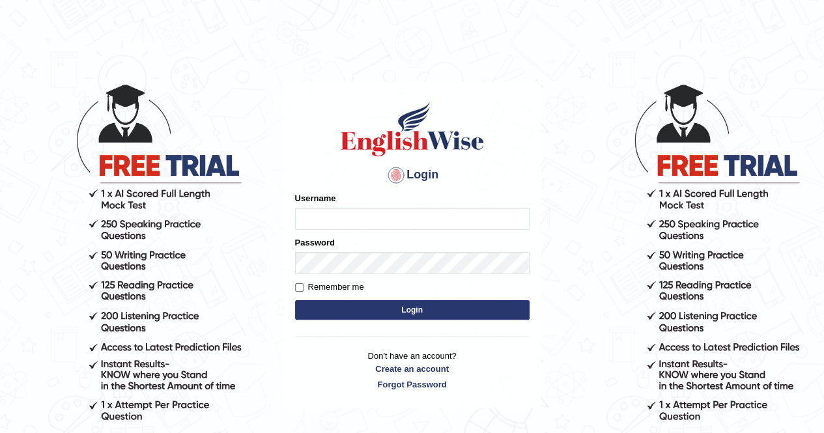
click at [366, 224] on input "Username" at bounding box center [412, 219] width 235 height 22
type input "Oguzhan"
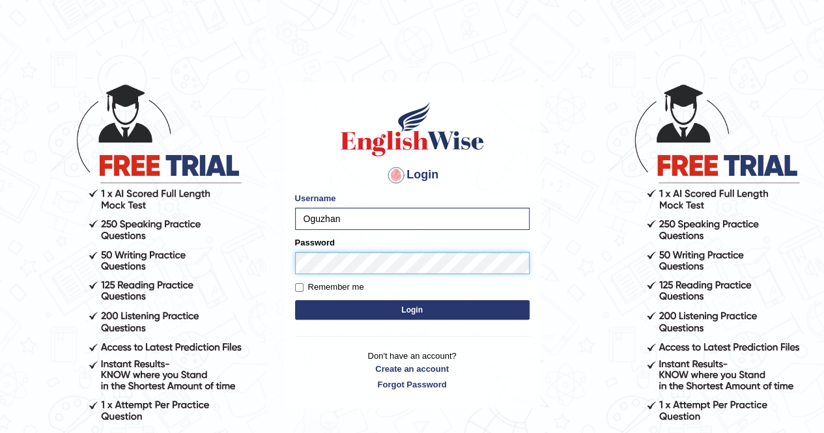
click at [295, 300] on button "Login" at bounding box center [412, 310] width 235 height 20
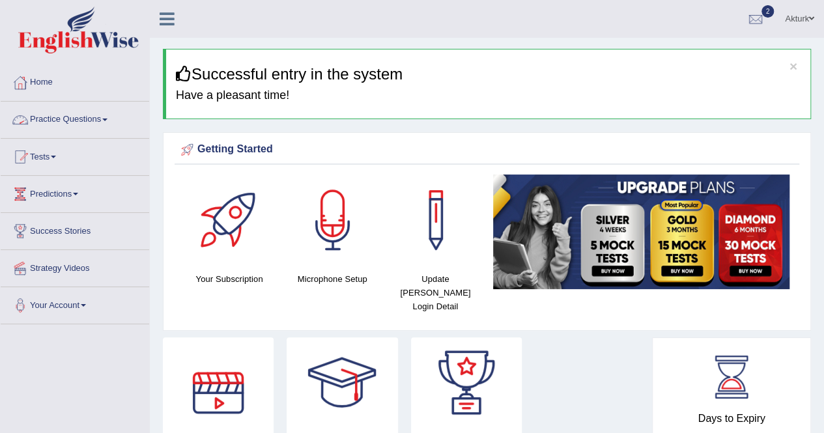
click at [69, 119] on link "Practice Questions" at bounding box center [75, 118] width 149 height 33
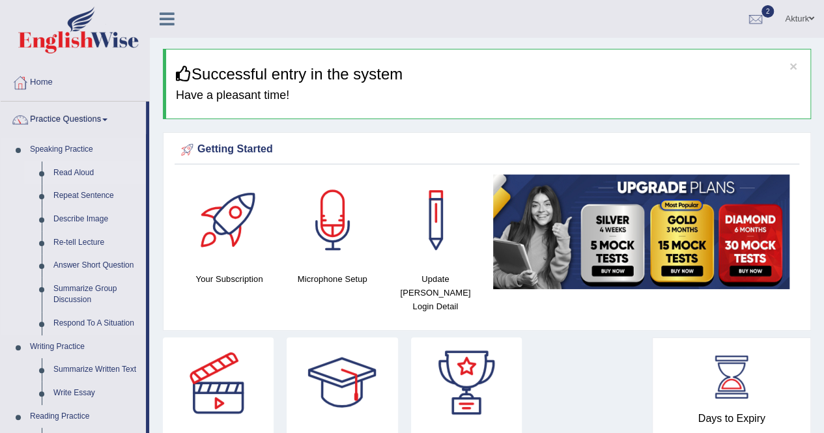
click at [68, 171] on link "Read Aloud" at bounding box center [97, 173] width 98 height 23
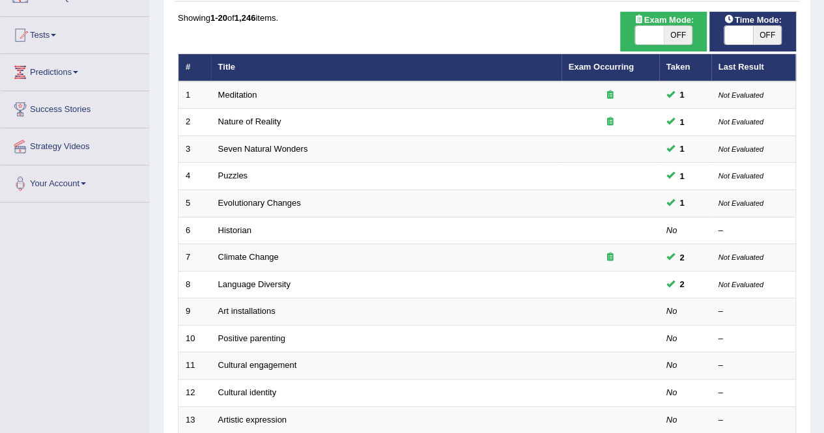
scroll to position [123, 0]
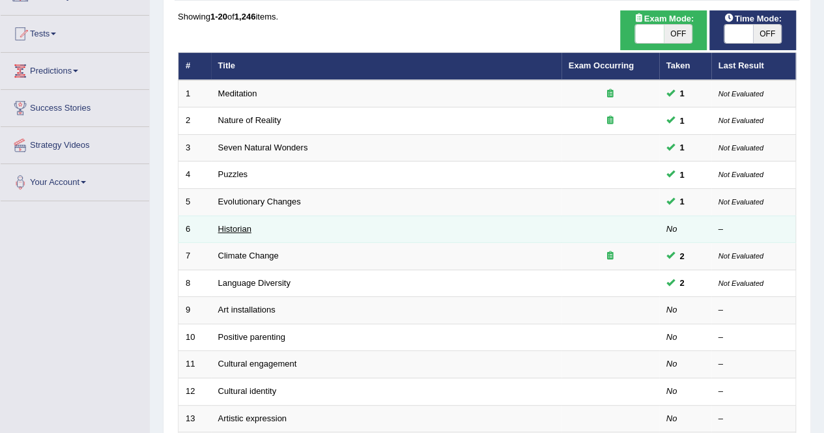
click at [229, 225] on link "Historian" at bounding box center [234, 229] width 33 height 10
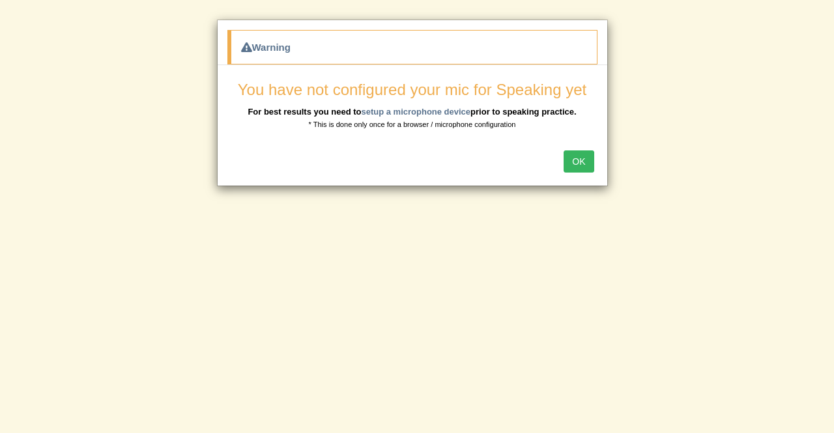
click at [581, 154] on button "OK" at bounding box center [579, 162] width 30 height 22
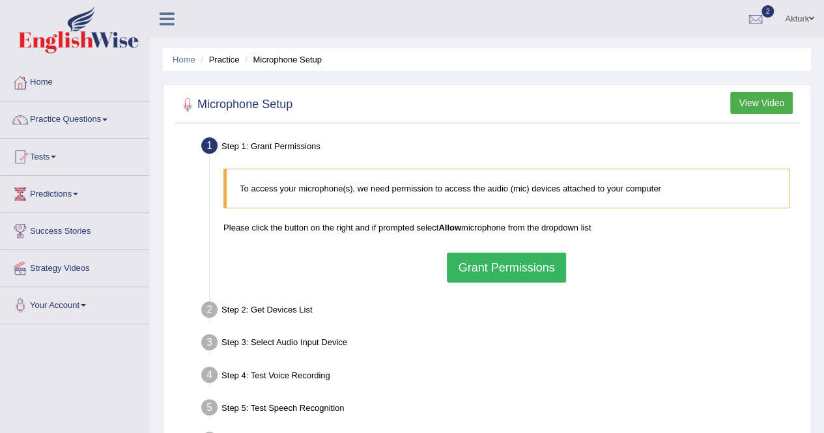
click at [529, 267] on button "Grant Permissions" at bounding box center [506, 268] width 119 height 30
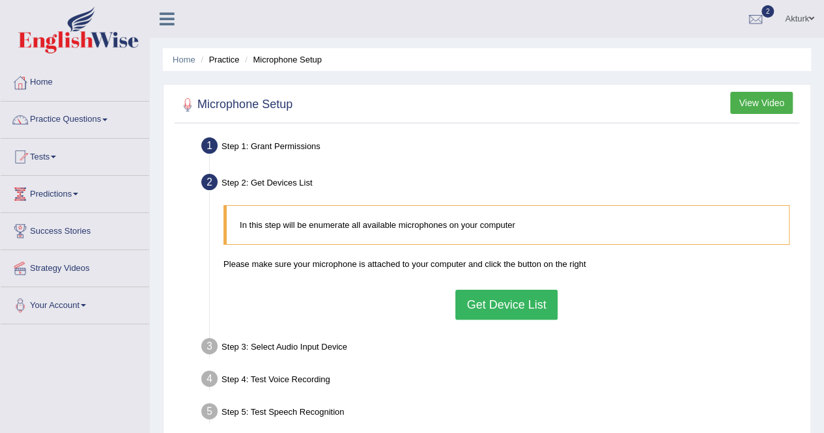
click at [502, 299] on button "Get Device List" at bounding box center [507, 305] width 102 height 30
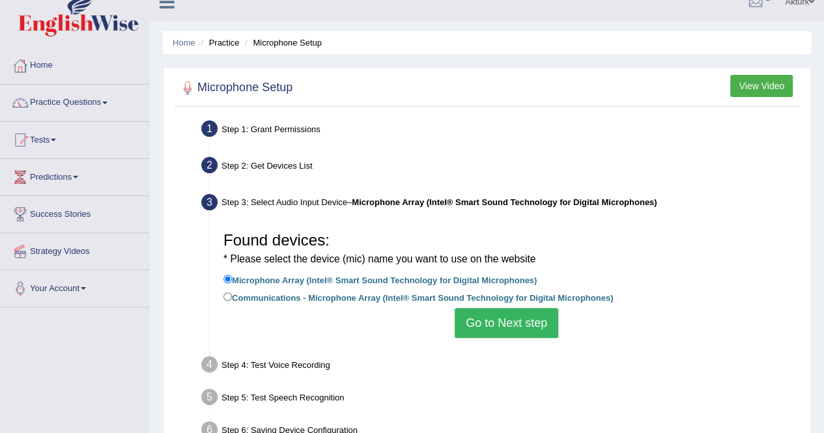
scroll to position [18, 0]
click at [486, 319] on button "Go to Next step" at bounding box center [507, 323] width 104 height 30
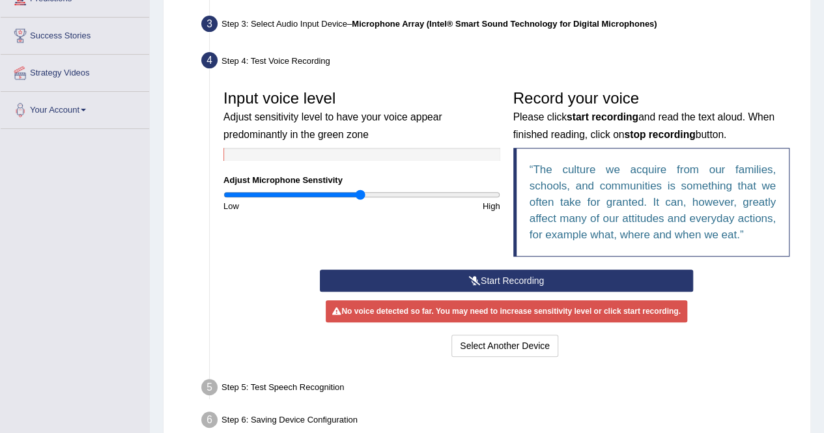
scroll to position [196, 0]
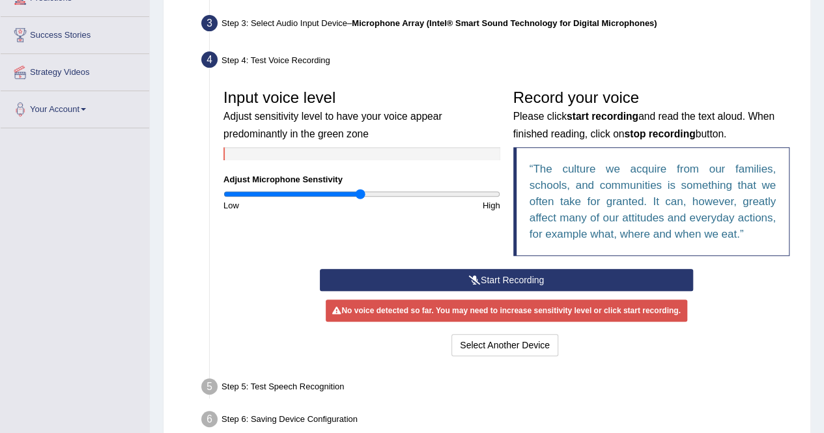
click at [447, 269] on button "Start Recording" at bounding box center [506, 280] width 373 height 22
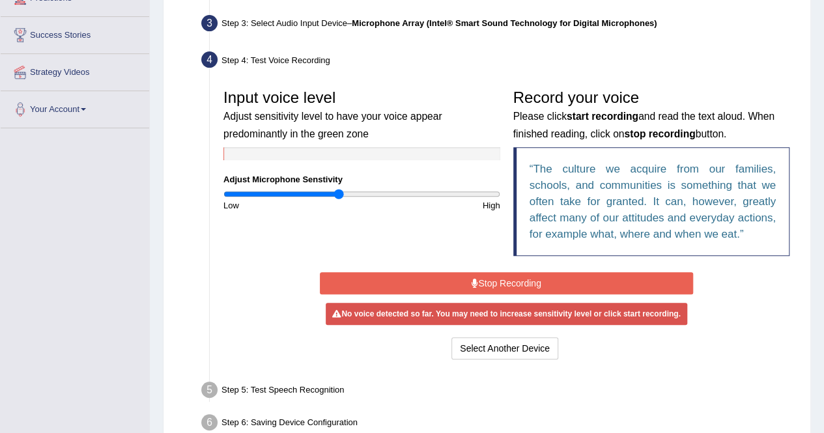
drag, startPoint x: 358, startPoint y: 192, endPoint x: 339, endPoint y: 191, distance: 18.9
click at [339, 191] on input "range" at bounding box center [362, 194] width 277 height 10
click at [509, 278] on button "Stop Recording" at bounding box center [506, 283] width 373 height 22
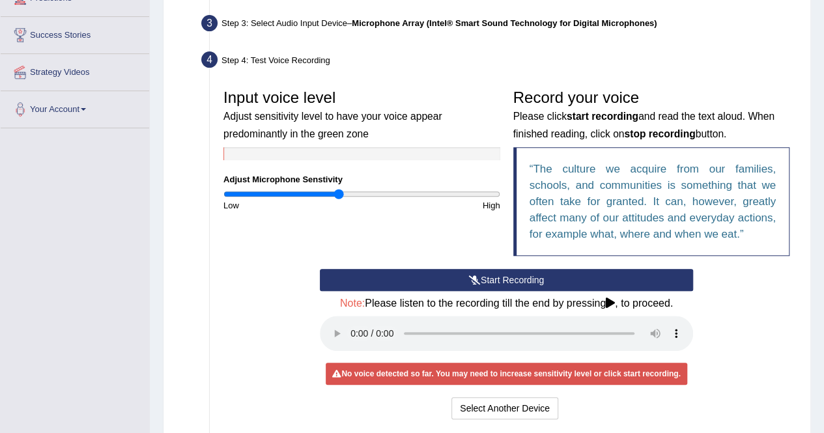
click at [509, 278] on button "Start Recording" at bounding box center [506, 280] width 373 height 22
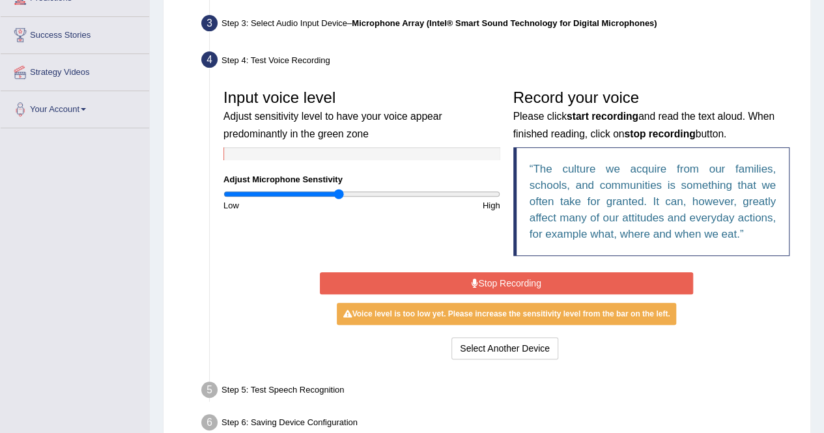
click at [509, 280] on button "Stop Recording" at bounding box center [506, 283] width 373 height 22
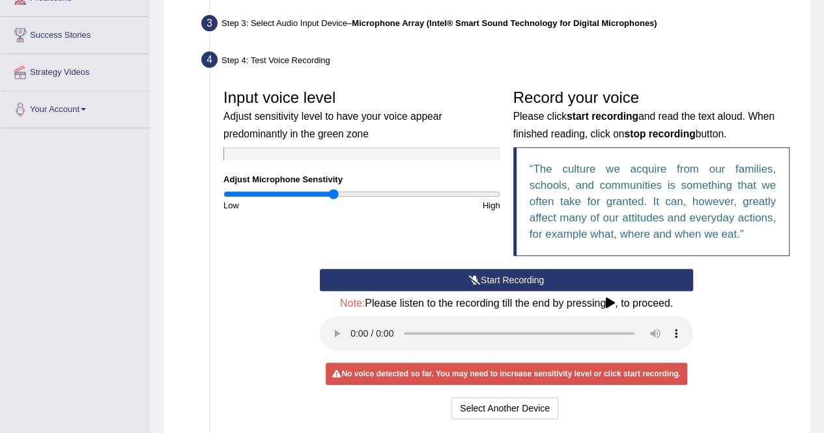
type input "0.8"
click at [334, 192] on input "range" at bounding box center [362, 194] width 277 height 10
click at [475, 272] on button "Start Recording" at bounding box center [506, 280] width 373 height 22
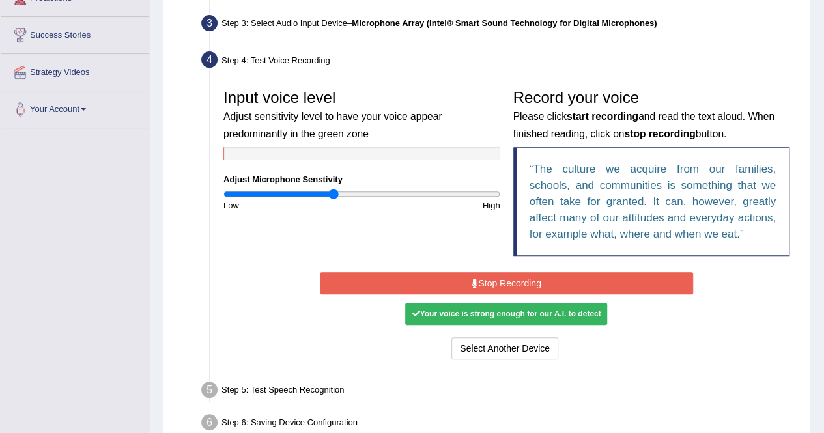
click at [486, 277] on button "Stop Recording" at bounding box center [506, 283] width 373 height 22
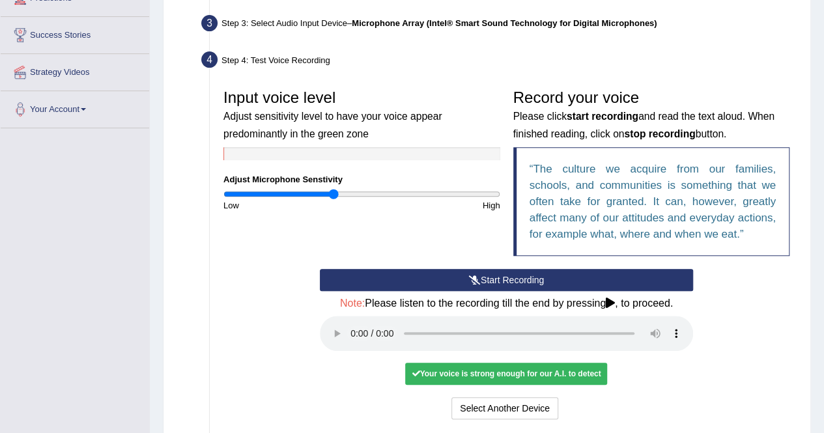
click at [487, 274] on button "Start Recording" at bounding box center [506, 280] width 373 height 22
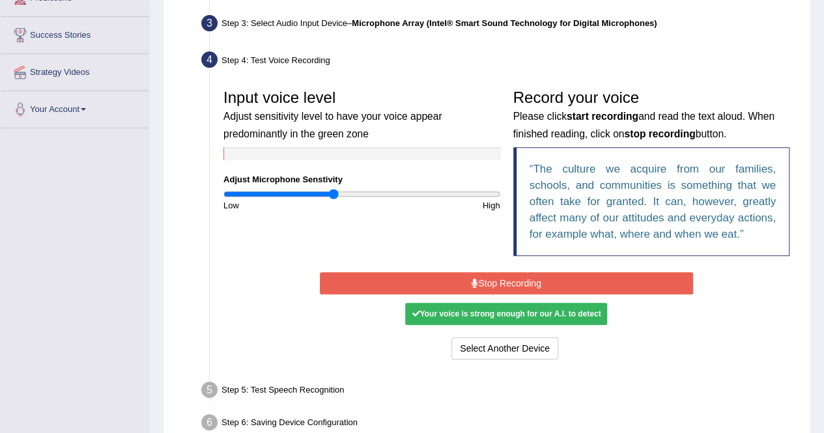
click at [487, 274] on button "Stop Recording" at bounding box center [506, 283] width 373 height 22
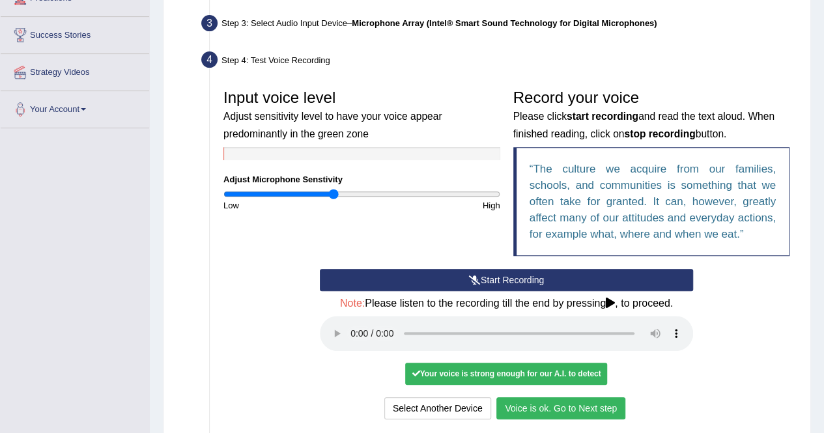
click at [553, 408] on button "Voice is ok. Go to Next step" at bounding box center [561, 409] width 129 height 22
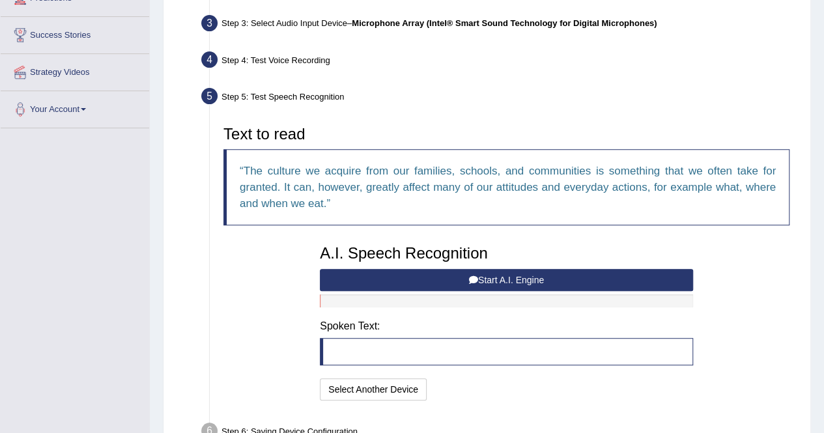
click at [493, 278] on button "Start A.I. Engine" at bounding box center [506, 280] width 373 height 22
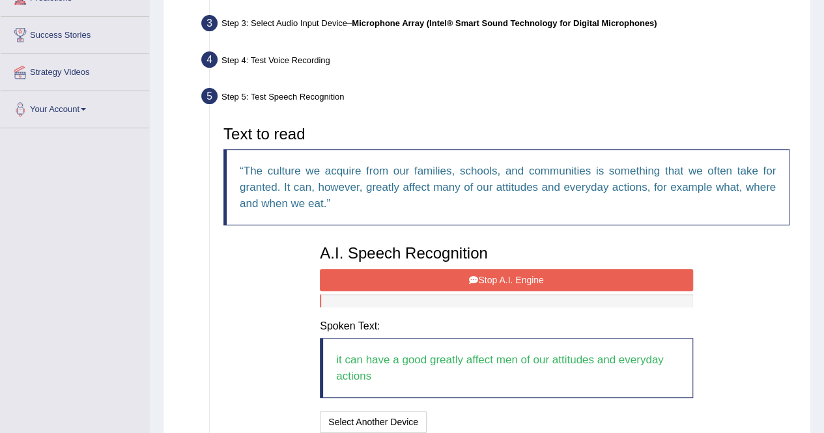
click at [491, 280] on button "Stop A.I. Engine" at bounding box center [506, 280] width 373 height 22
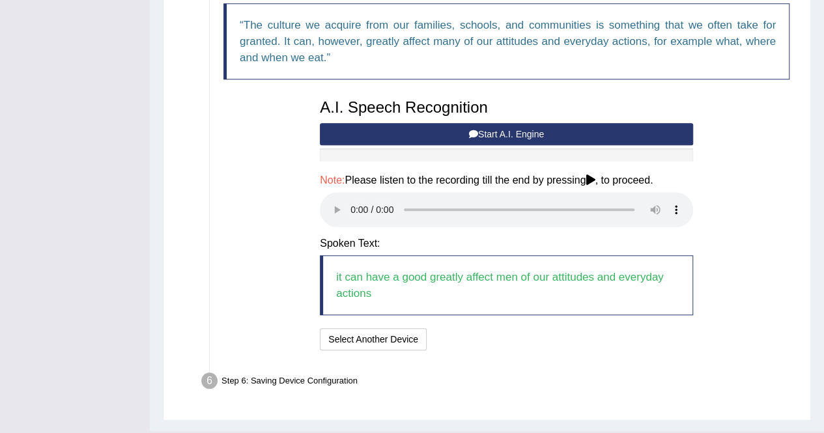
scroll to position [370, 0]
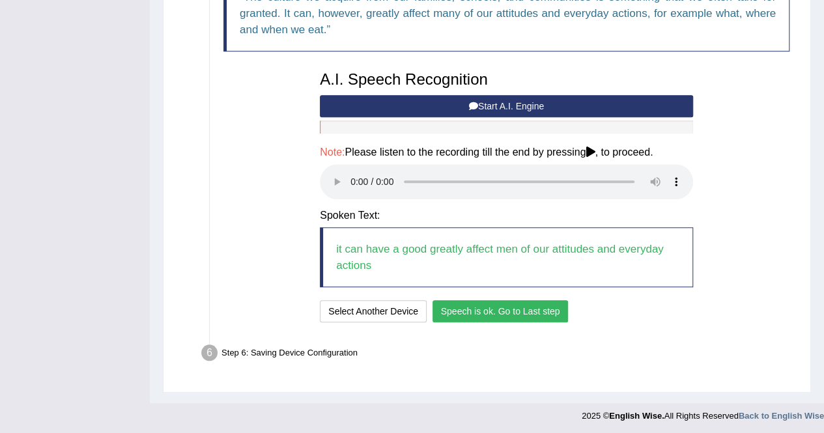
click at [471, 306] on button "Speech is ok. Go to Last step" at bounding box center [501, 311] width 136 height 22
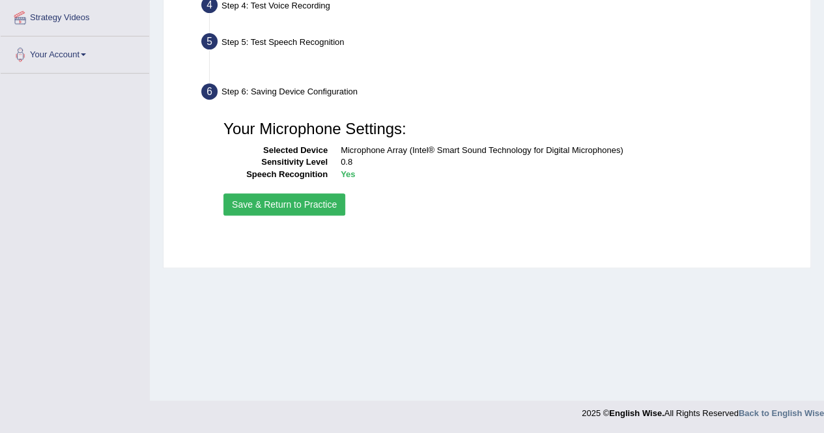
scroll to position [250, 0]
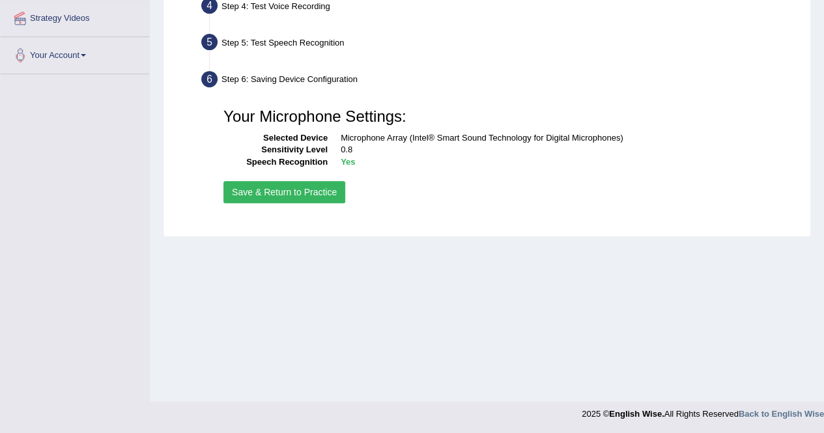
click at [293, 191] on button "Save & Return to Practice" at bounding box center [285, 192] width 122 height 22
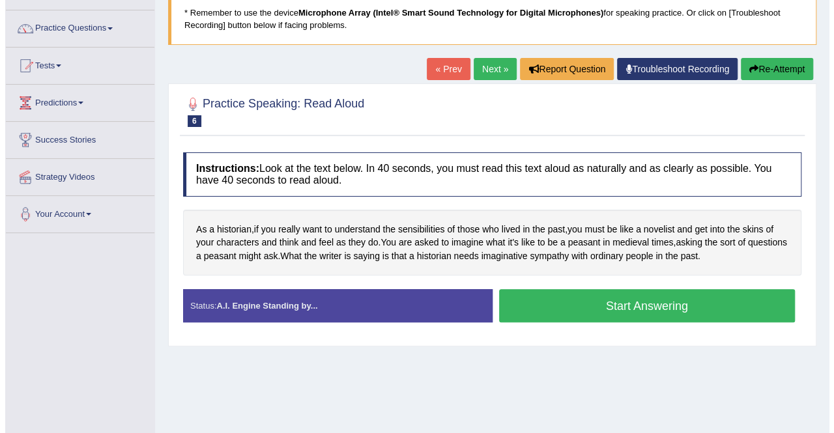
scroll to position [92, 0]
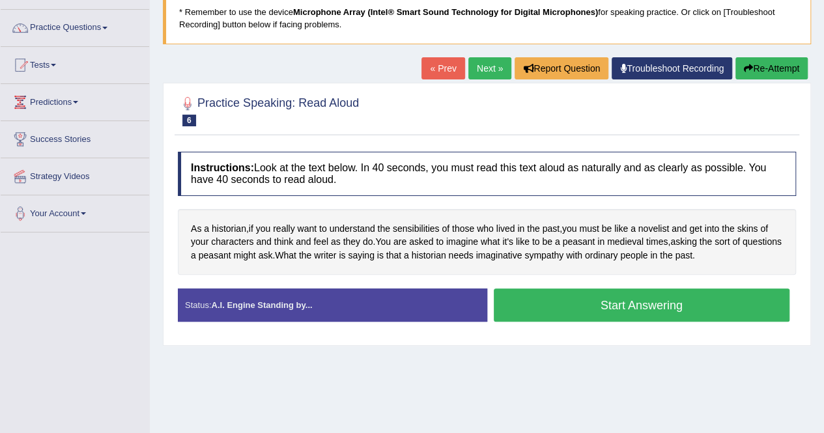
click at [615, 298] on button "Start Answering" at bounding box center [642, 305] width 297 height 33
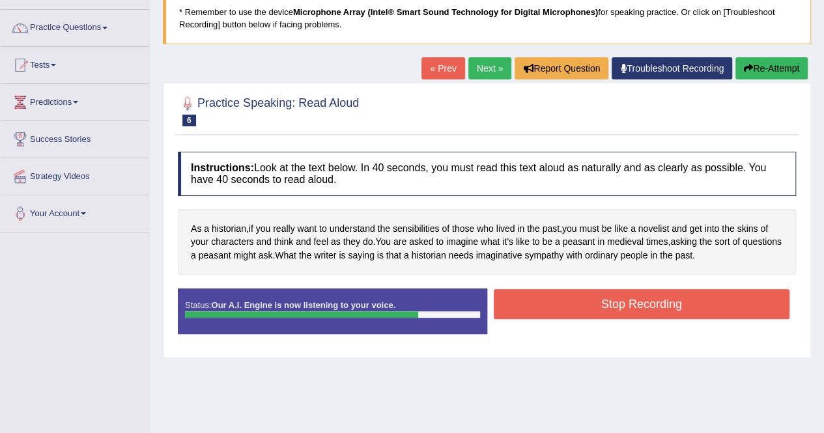
click at [615, 298] on button "Stop Recording" at bounding box center [642, 304] width 297 height 30
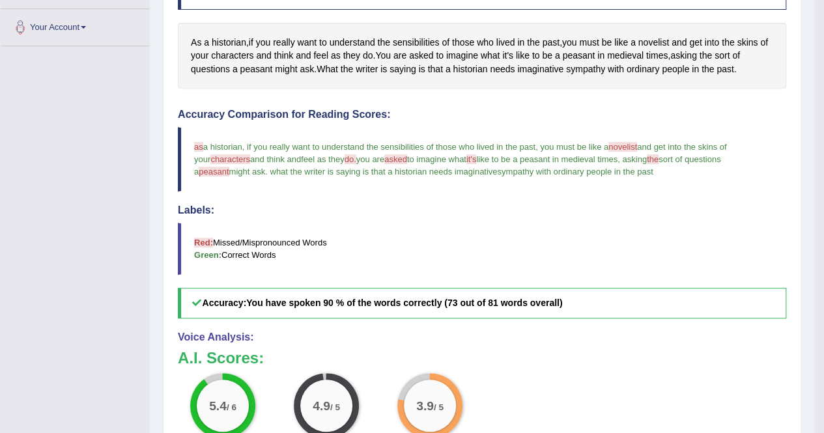
scroll to position [0, 0]
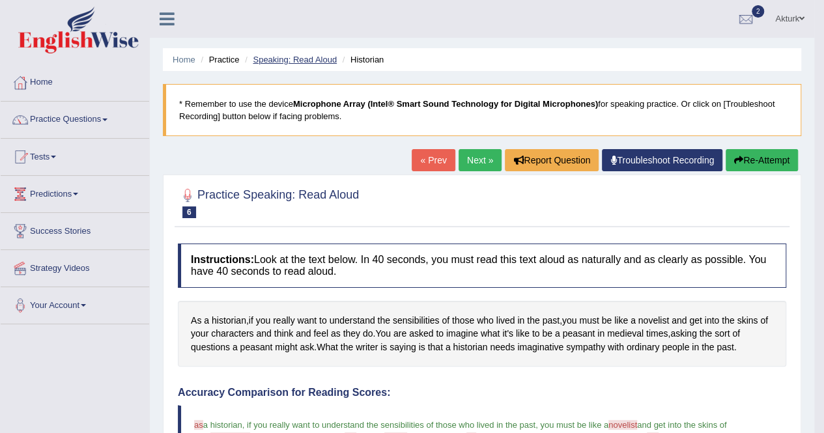
click at [304, 58] on link "Speaking: Read Aloud" at bounding box center [295, 60] width 84 height 10
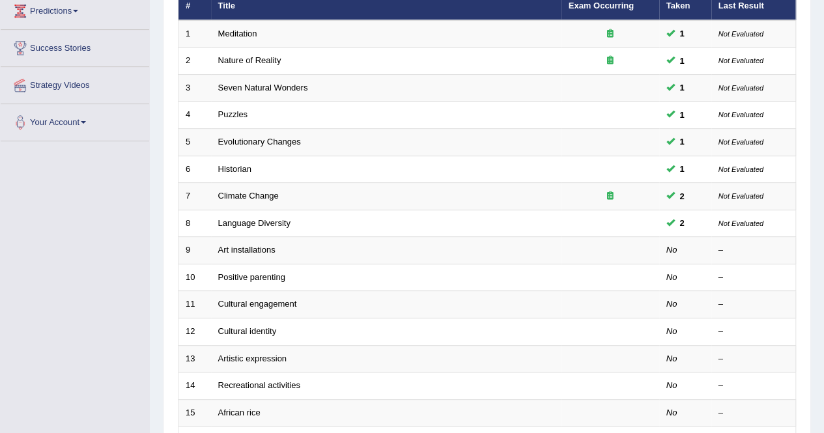
scroll to position [207, 0]
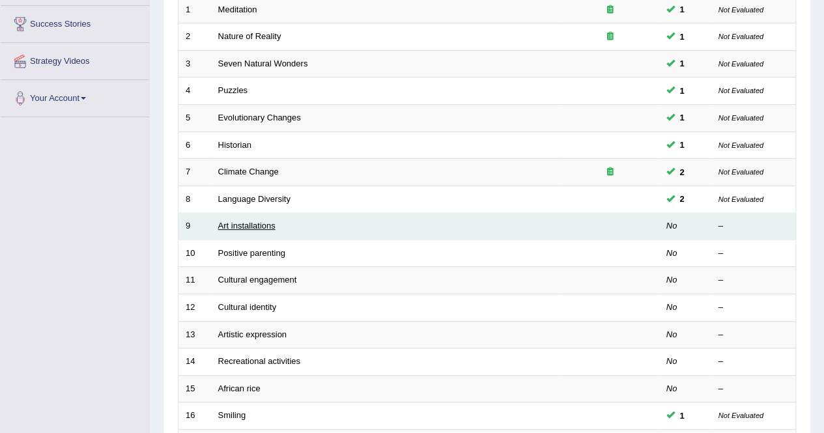
click at [250, 224] on link "Art installations" at bounding box center [246, 226] width 57 height 10
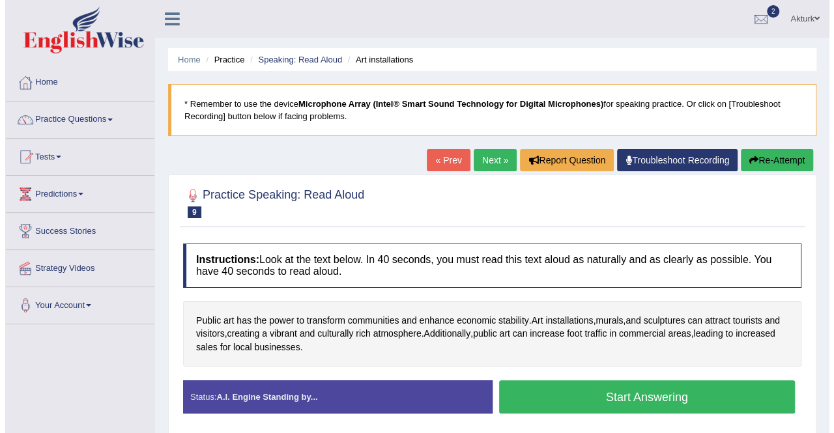
scroll to position [101, 0]
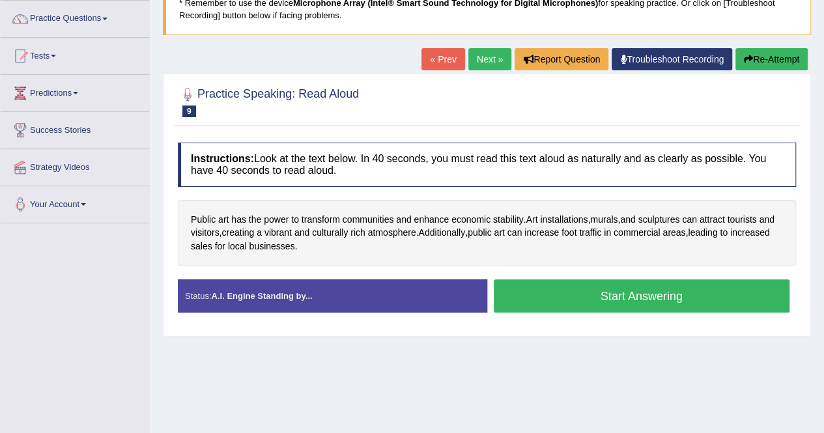
click at [566, 297] on button "Start Answering" at bounding box center [642, 296] width 297 height 33
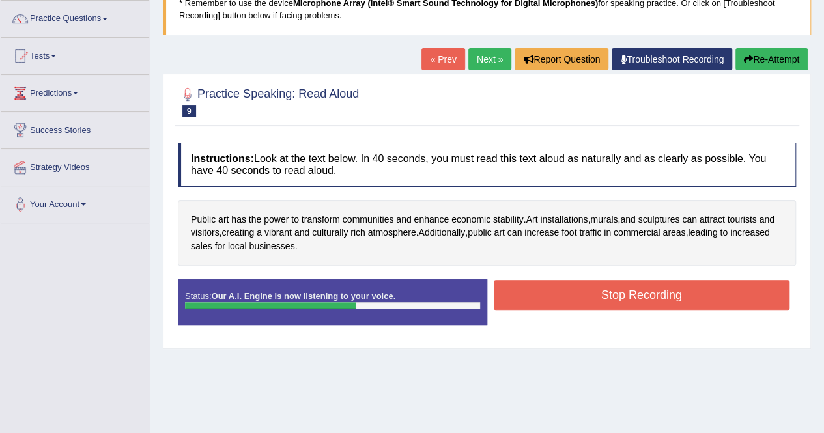
click at [616, 294] on button "Stop Recording" at bounding box center [642, 295] width 297 height 30
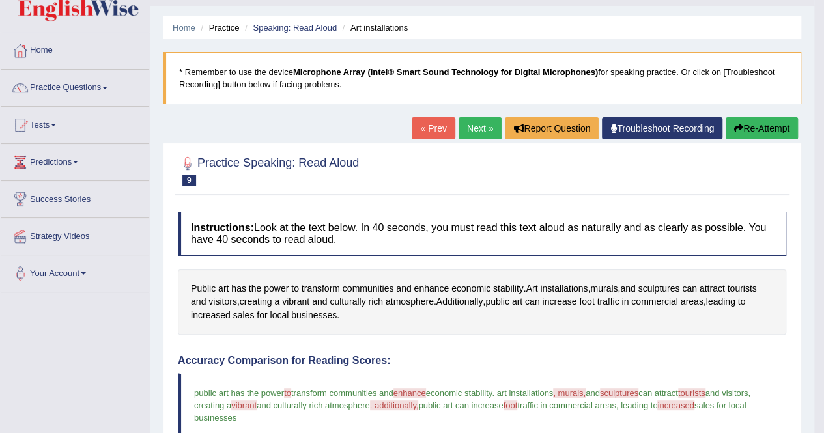
scroll to position [30, 0]
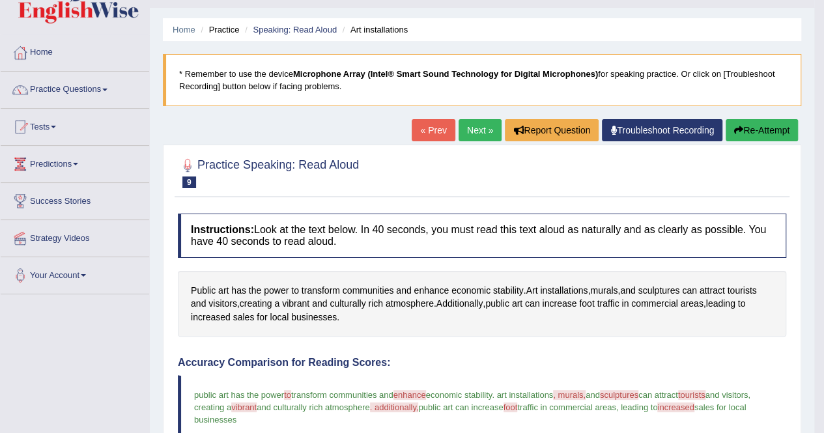
click at [473, 129] on link "Next »" at bounding box center [480, 130] width 43 height 22
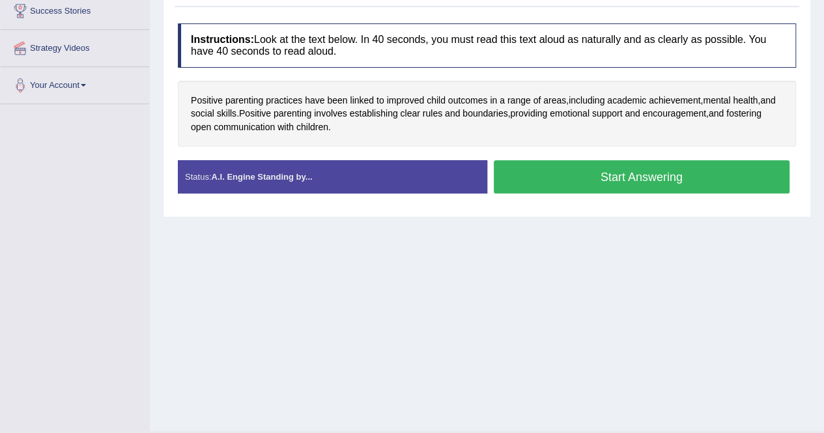
scroll to position [222, 0]
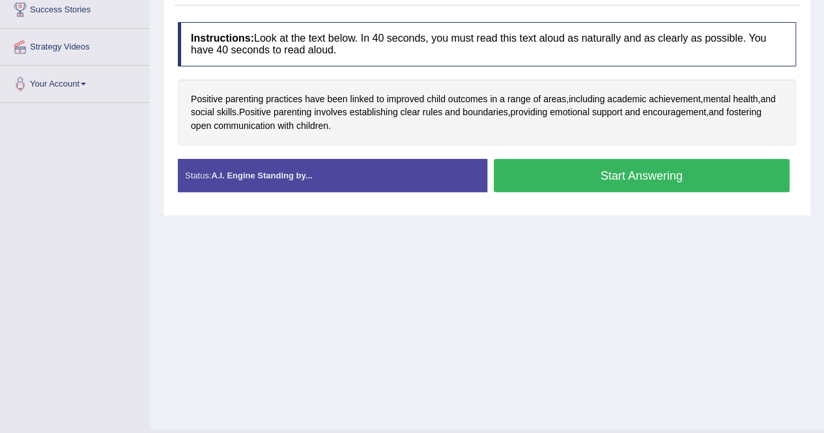
click at [560, 182] on button "Start Answering" at bounding box center [642, 175] width 297 height 33
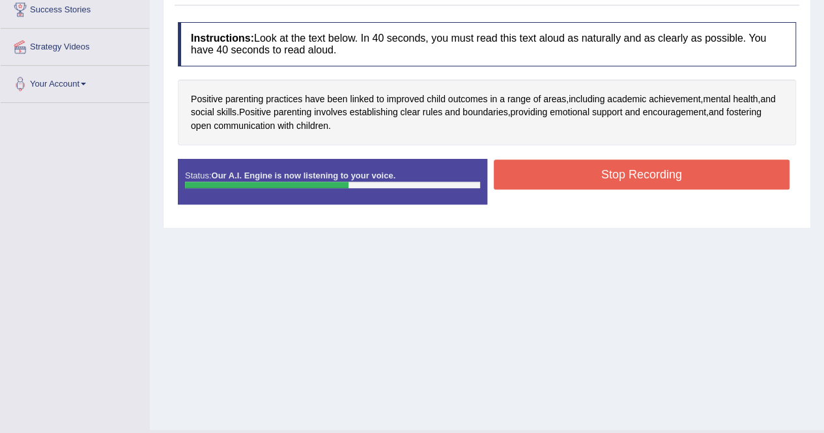
click at [547, 173] on button "Stop Recording" at bounding box center [642, 175] width 297 height 30
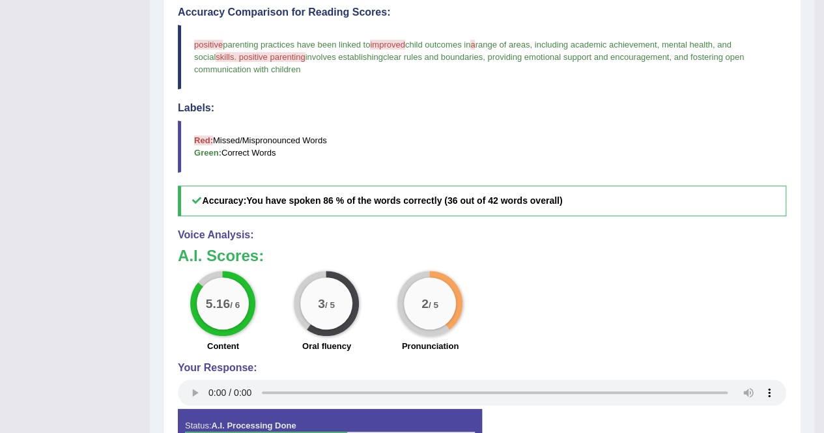
scroll to position [380, 0]
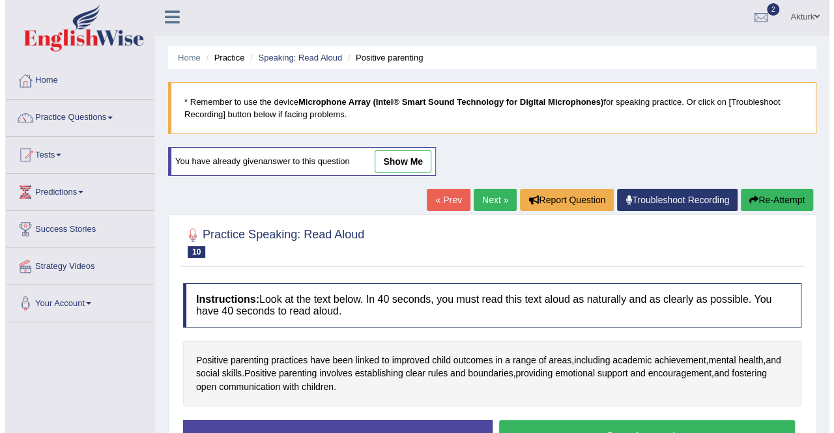
scroll to position [250, 0]
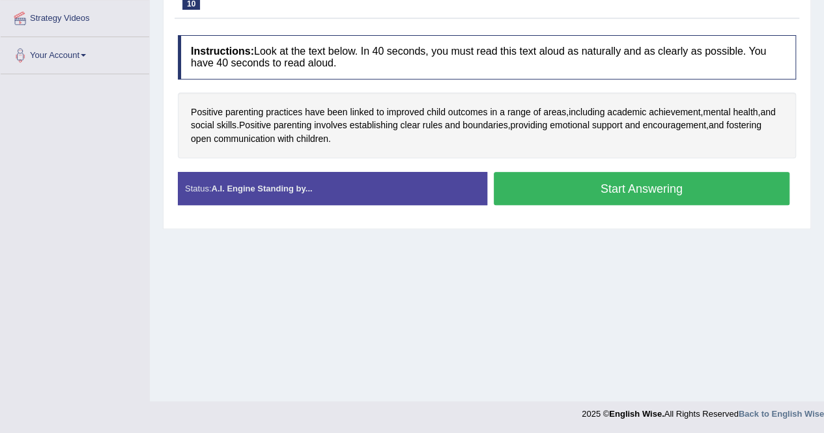
click at [570, 190] on button "Start Answering" at bounding box center [642, 188] width 297 height 33
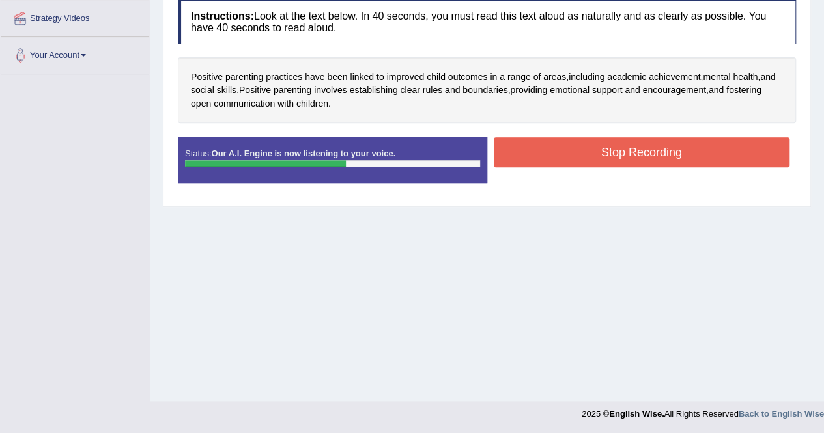
click at [584, 145] on button "Stop Recording" at bounding box center [642, 153] width 297 height 30
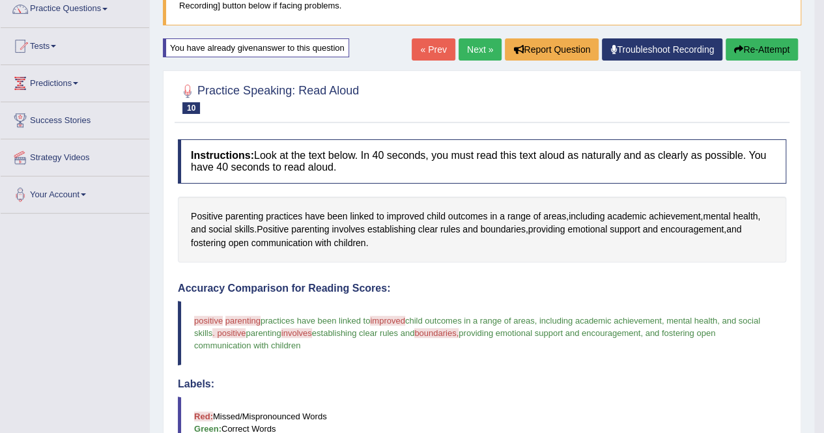
scroll to position [0, 0]
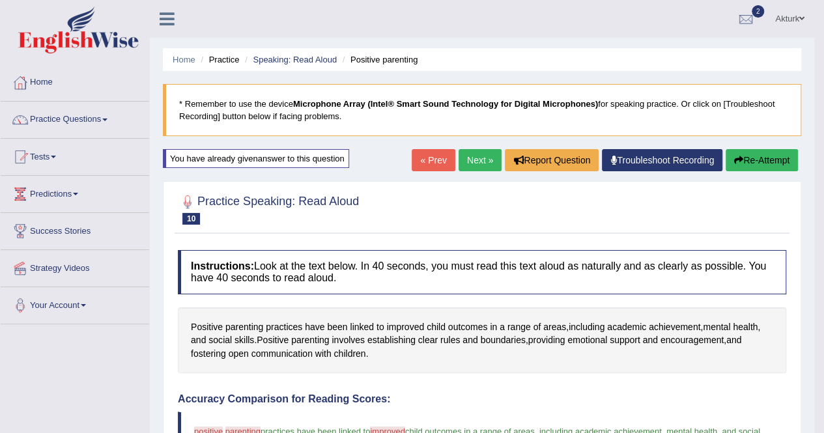
click at [469, 157] on link "Next »" at bounding box center [480, 160] width 43 height 22
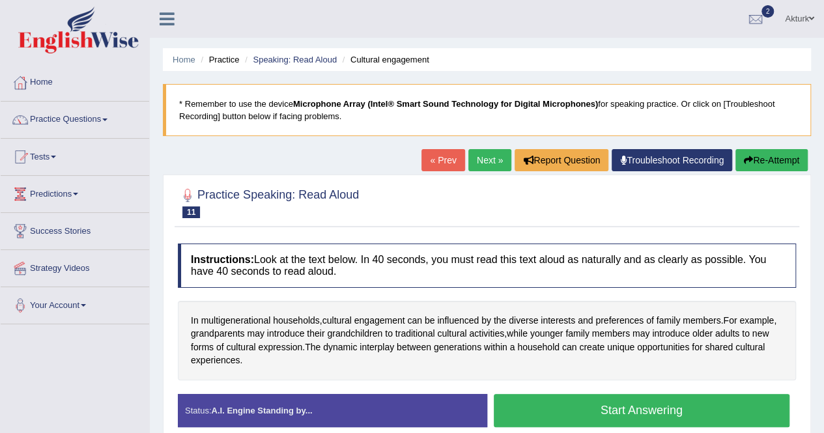
click at [486, 158] on link "Next »" at bounding box center [490, 160] width 43 height 22
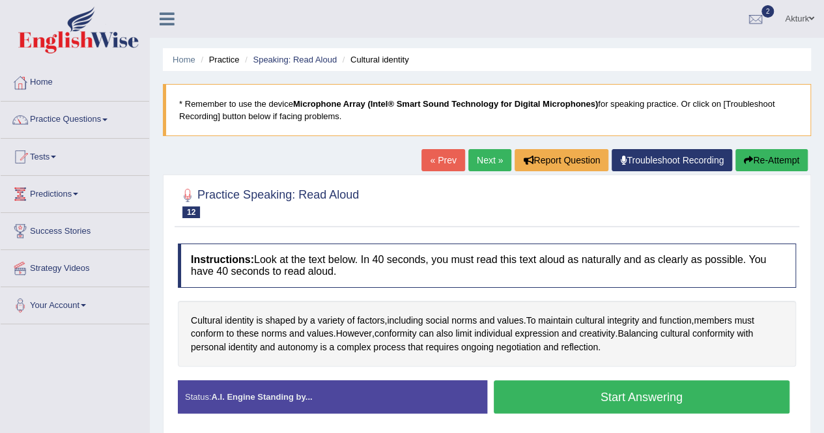
click at [486, 158] on link "Next »" at bounding box center [490, 160] width 43 height 22
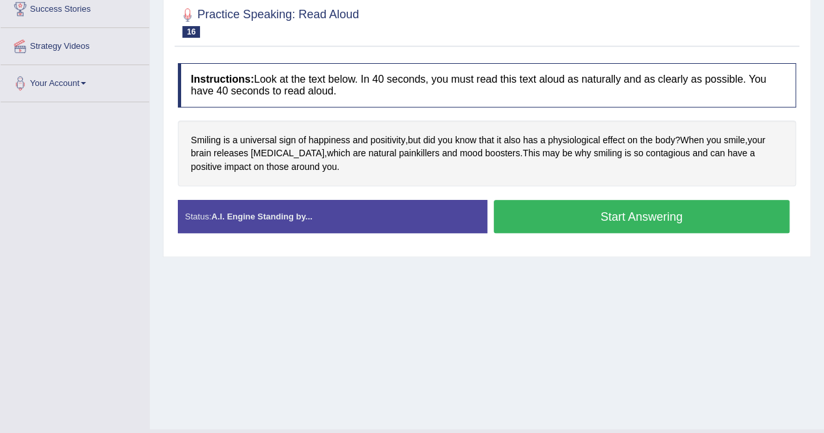
scroll to position [223, 0]
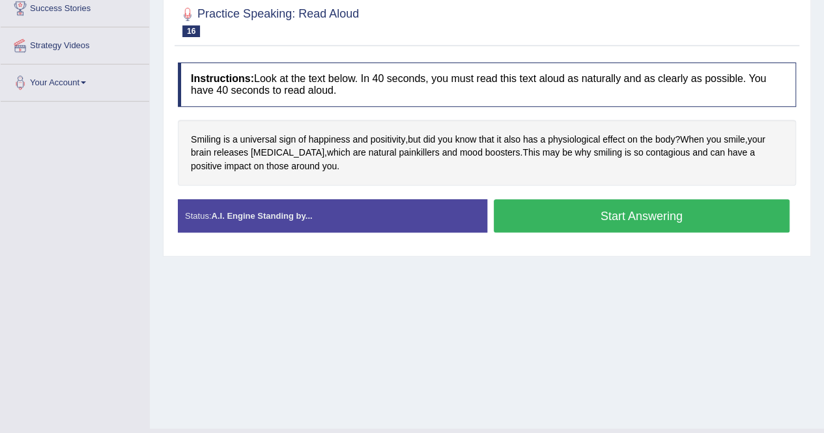
click at [709, 358] on div "Home Practice Speaking: Read [PERSON_NAME] * Remember to use the device Microph…" at bounding box center [487, 103] width 674 height 652
click at [620, 214] on button "Start Answering" at bounding box center [642, 215] width 297 height 33
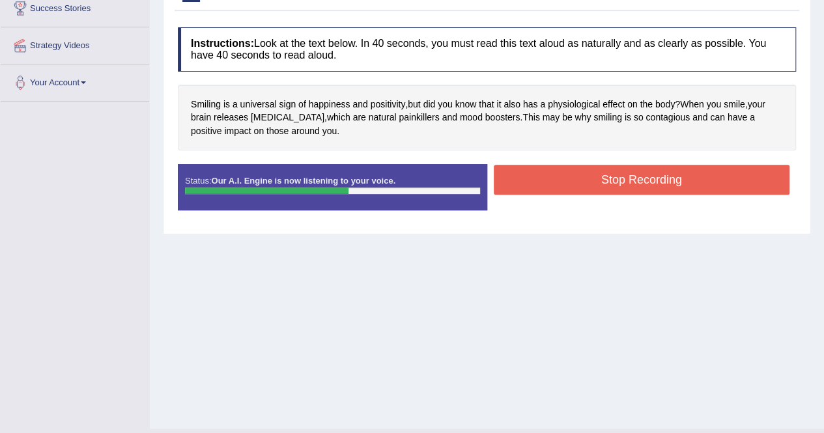
click at [569, 173] on button "Stop Recording" at bounding box center [642, 180] width 297 height 30
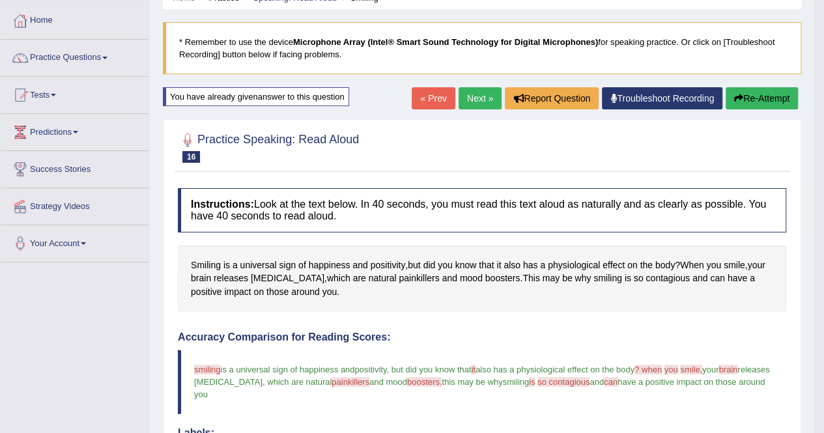
scroll to position [0, 0]
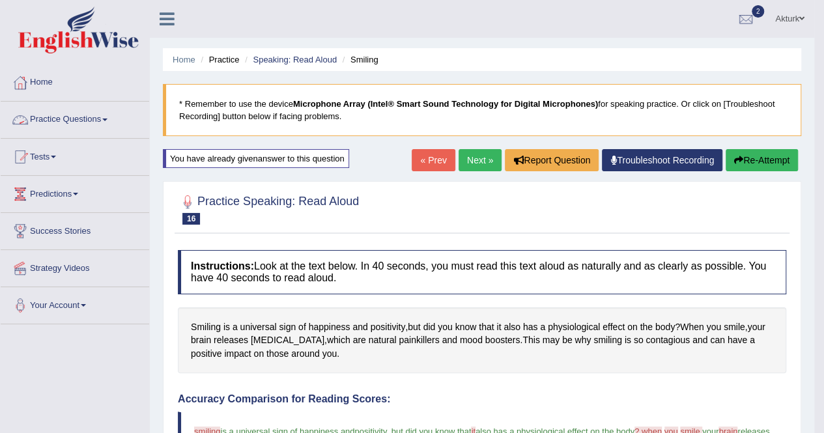
click at [89, 117] on link "Practice Questions" at bounding box center [75, 118] width 149 height 33
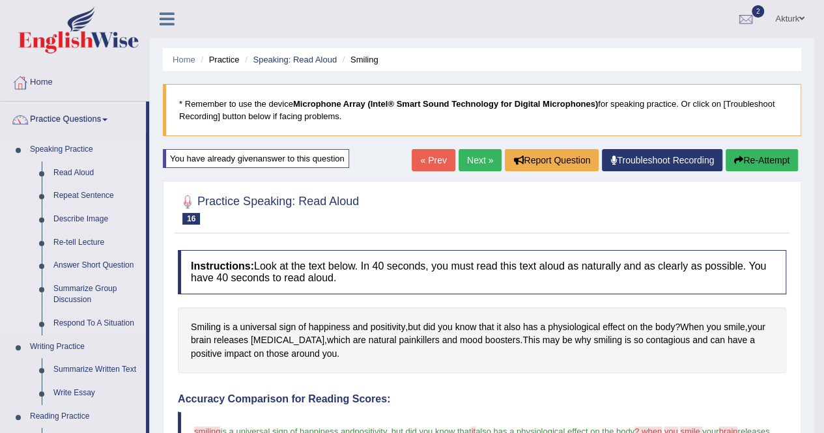
click at [81, 213] on link "Describe Image" at bounding box center [97, 219] width 98 height 23
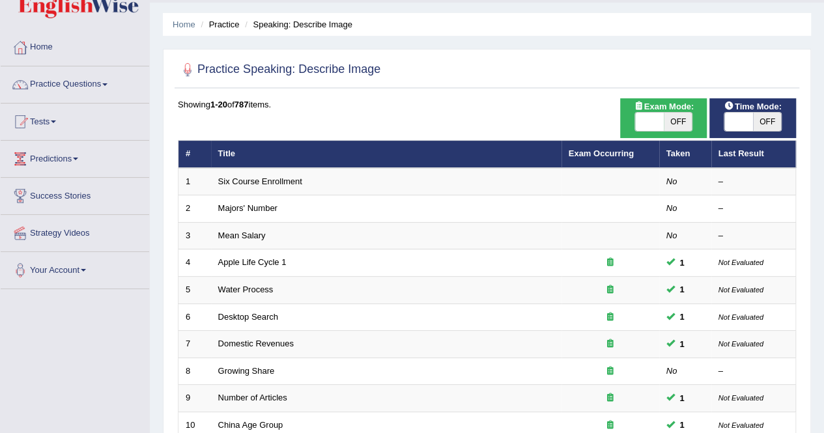
scroll to position [31, 0]
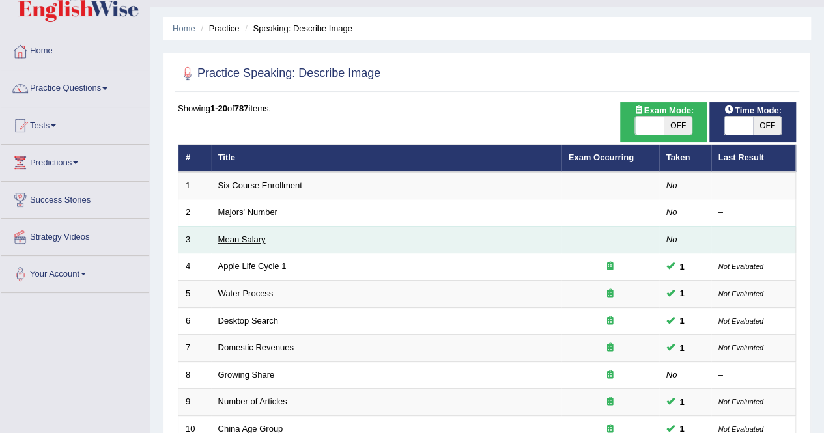
click at [243, 235] on link "Mean Salary" at bounding box center [242, 240] width 48 height 10
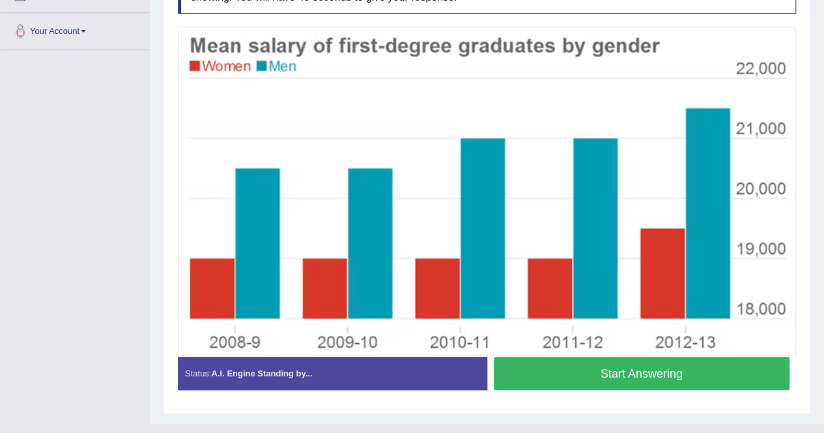
scroll to position [275, 0]
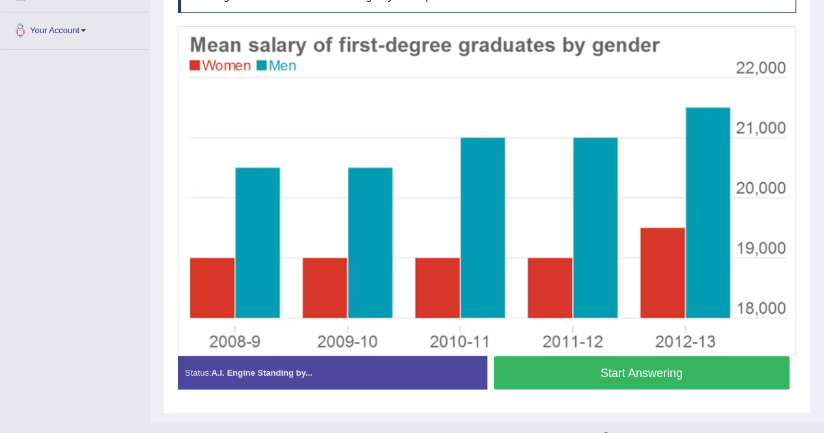
click at [602, 376] on button "Start Answering" at bounding box center [642, 372] width 297 height 33
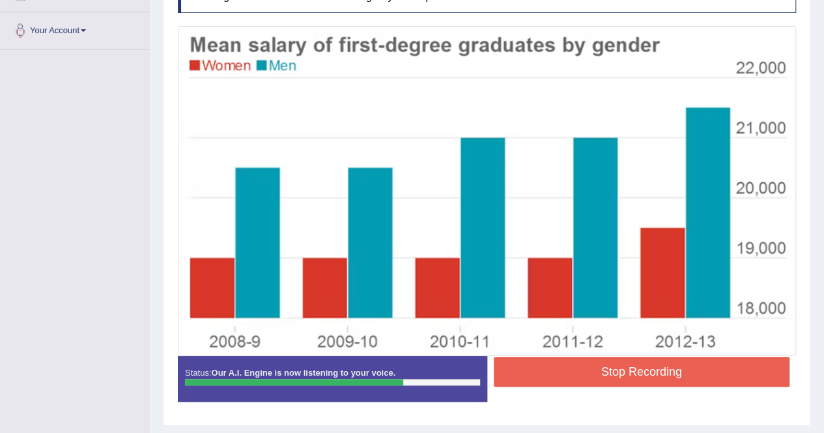
click at [602, 376] on button "Stop Recording" at bounding box center [642, 372] width 297 height 30
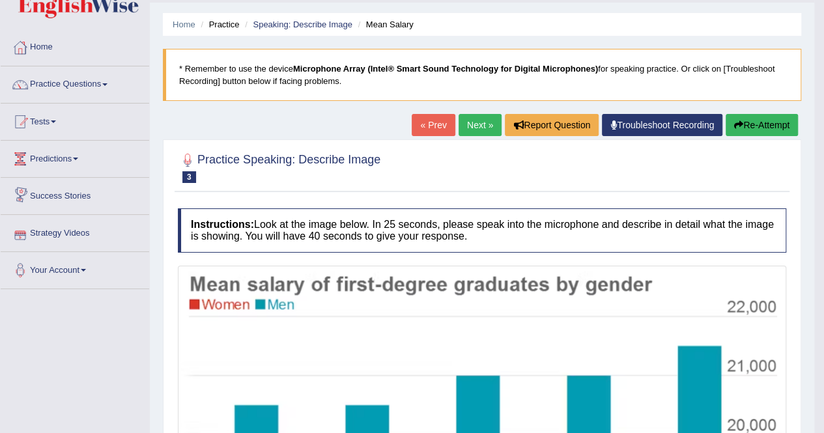
scroll to position [36, 0]
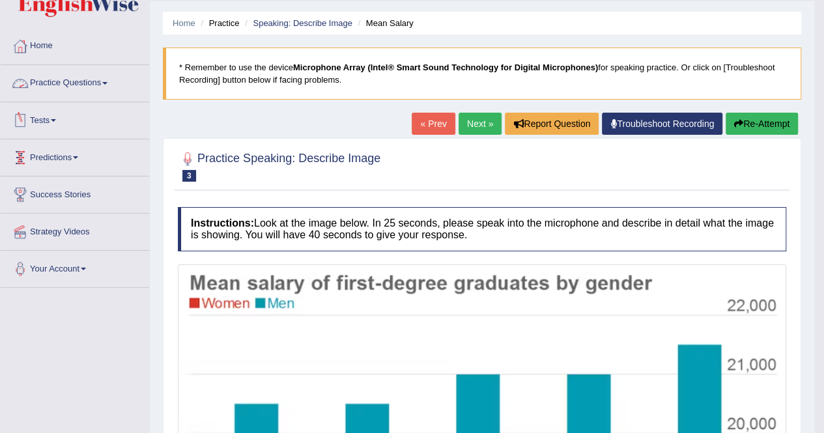
click at [83, 80] on link "Practice Questions" at bounding box center [75, 81] width 149 height 33
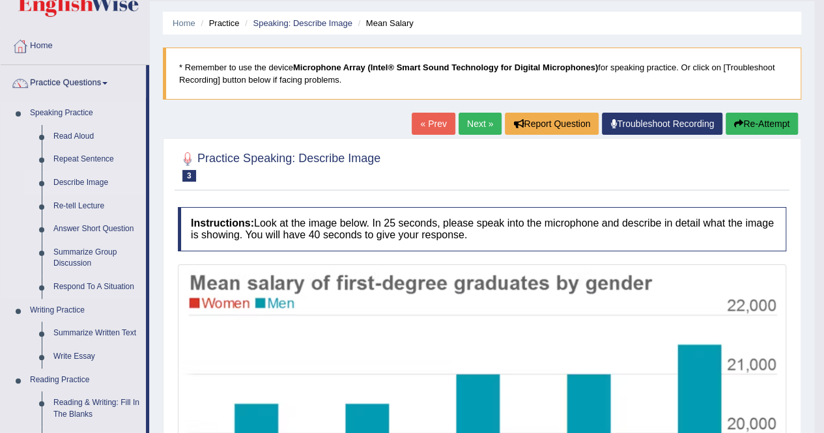
click at [73, 182] on link "Describe Image" at bounding box center [97, 182] width 98 height 23
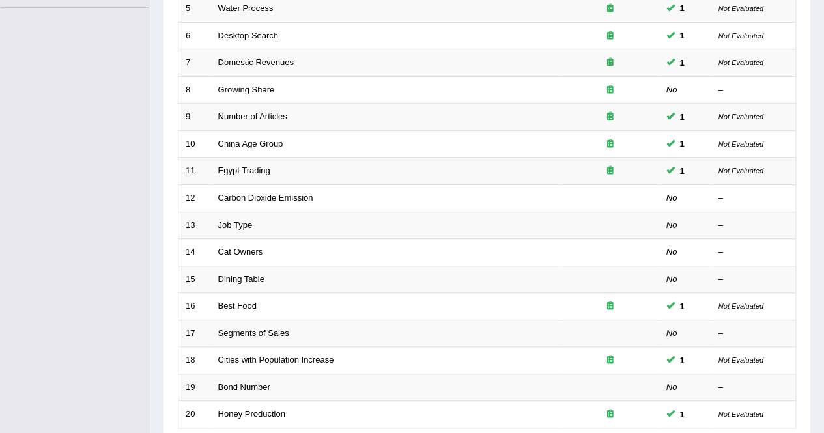
scroll to position [317, 0]
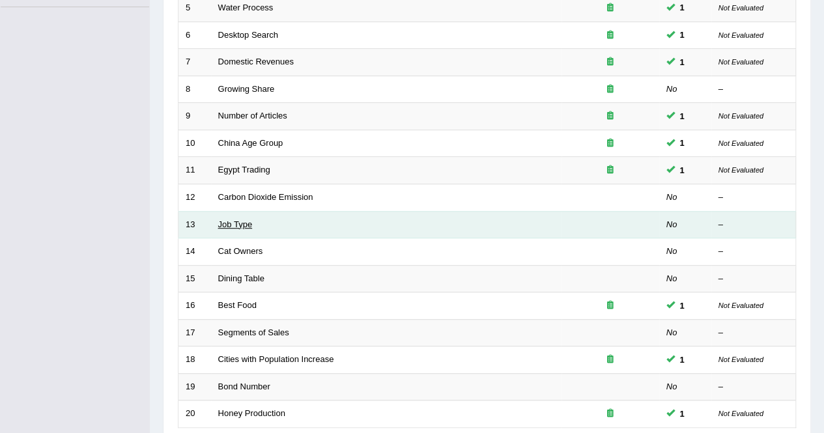
click at [229, 220] on link "Job Type" at bounding box center [235, 225] width 35 height 10
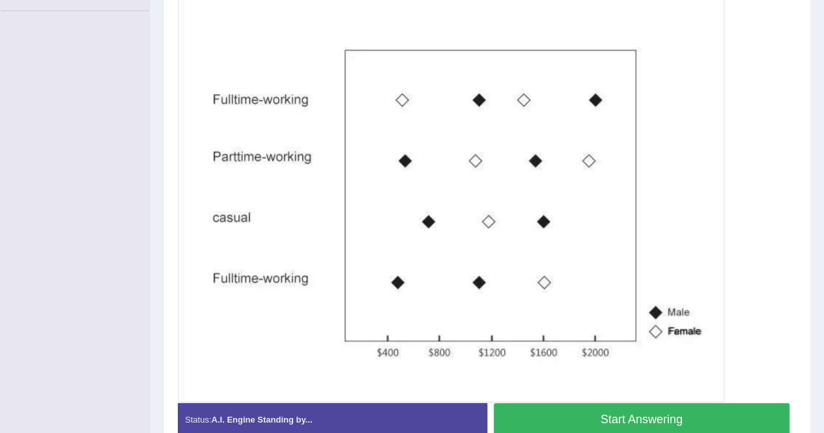
scroll to position [319, 0]
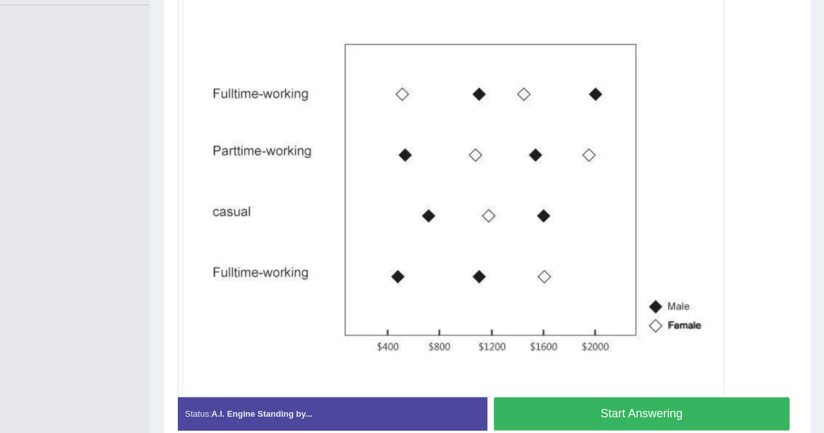
click at [593, 409] on button "Start Answering" at bounding box center [642, 414] width 297 height 33
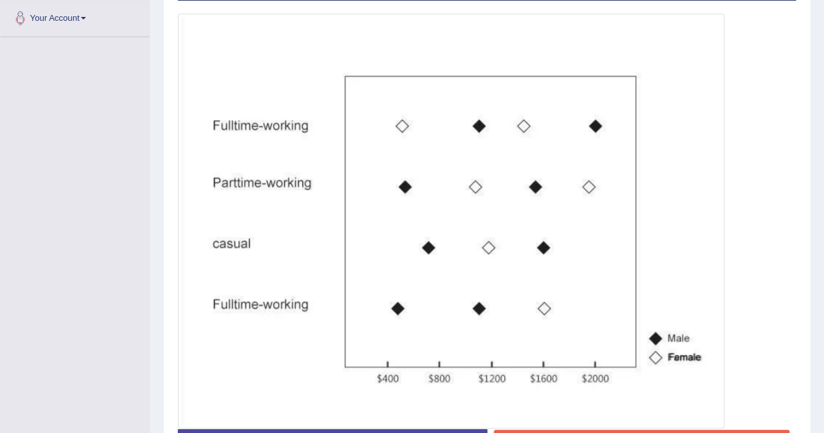
scroll to position [392, 0]
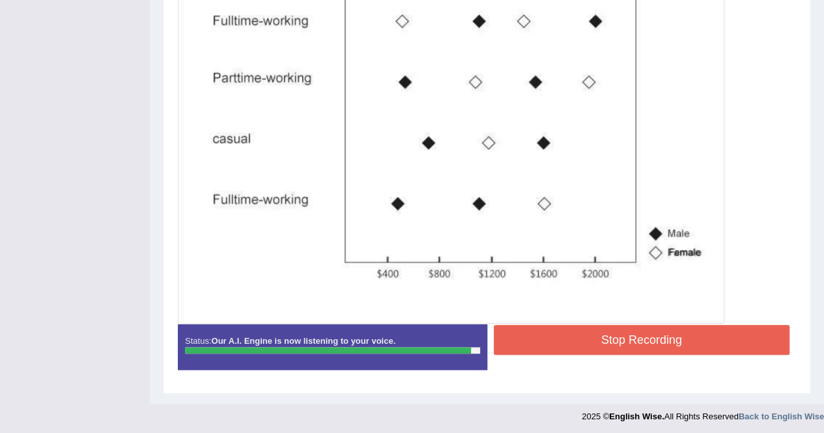
click at [575, 340] on button "Stop Recording" at bounding box center [642, 340] width 297 height 30
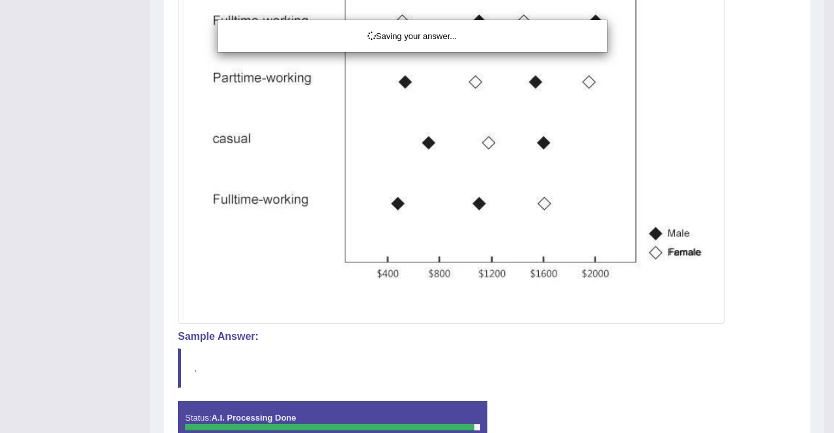
click at [575, 340] on div "Saving your answer..." at bounding box center [417, 216] width 834 height 433
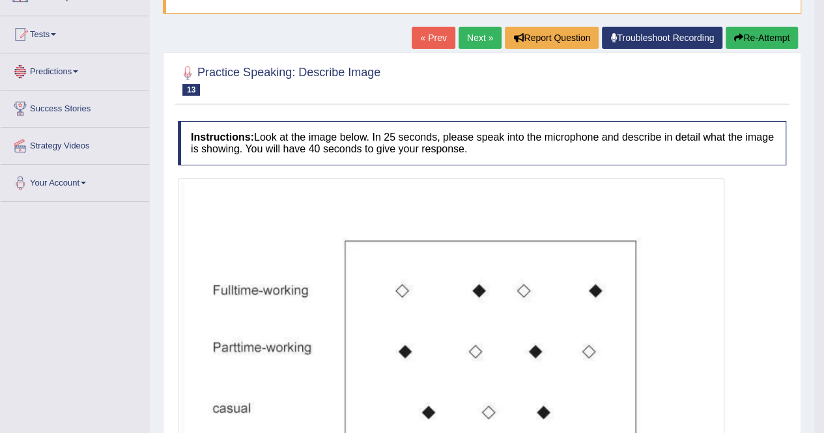
scroll to position [0, 0]
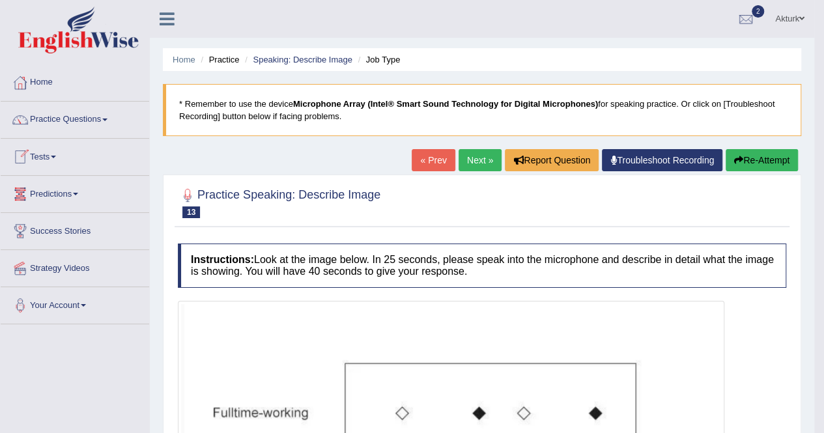
click at [42, 79] on link "Home" at bounding box center [75, 81] width 149 height 33
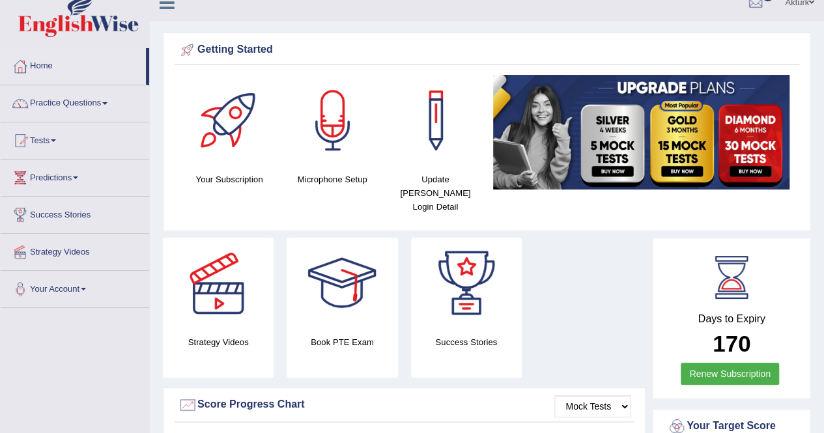
scroll to position [17, 0]
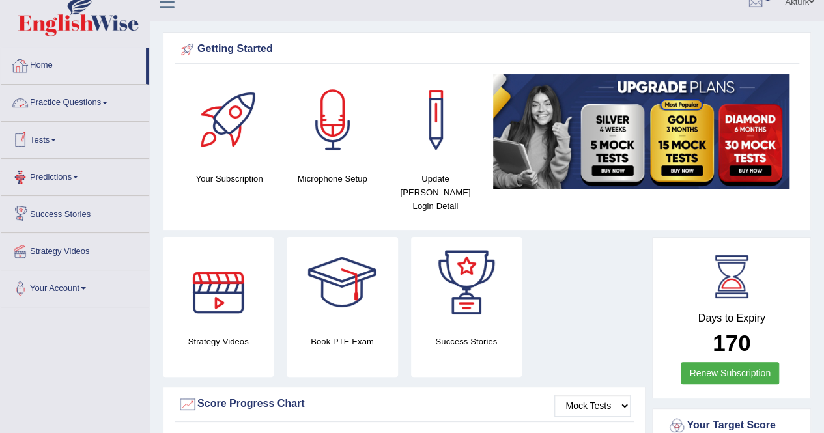
click at [74, 98] on link "Practice Questions" at bounding box center [75, 101] width 149 height 33
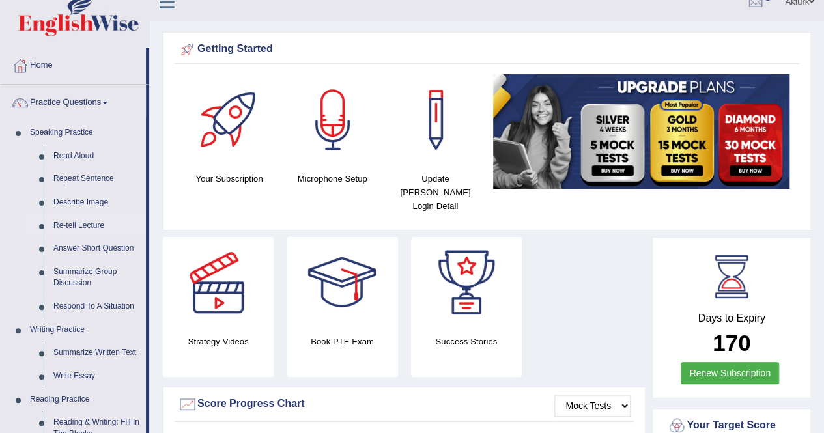
click at [89, 222] on link "Re-tell Lecture" at bounding box center [97, 225] width 98 height 23
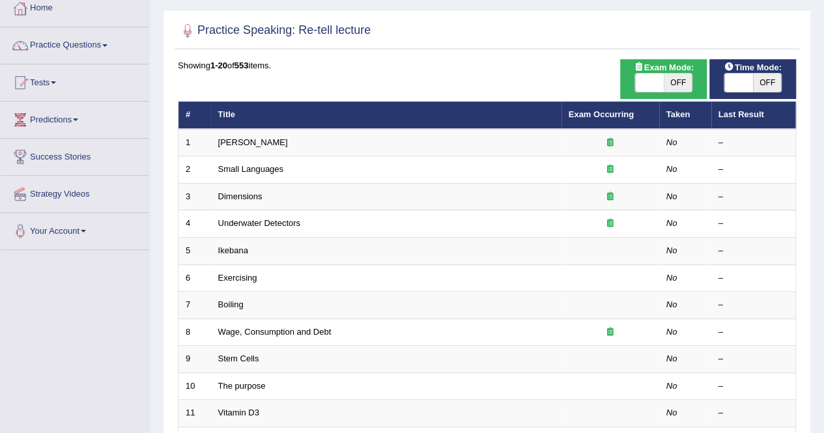
scroll to position [73, 0]
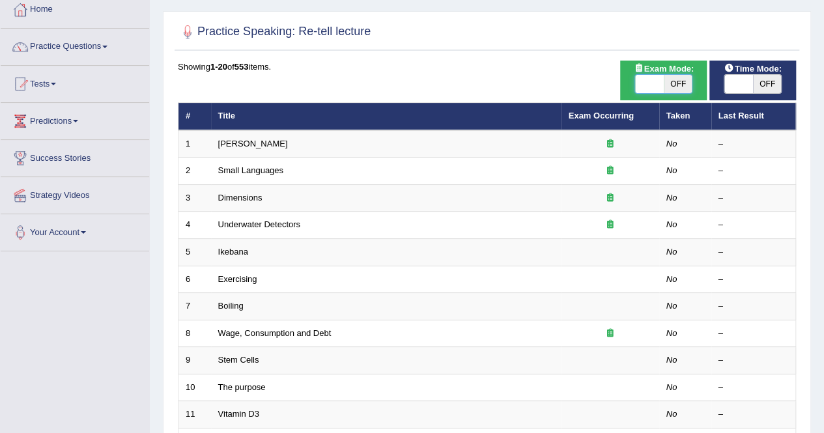
click at [656, 81] on span at bounding box center [649, 84] width 29 height 18
checkbox input "true"
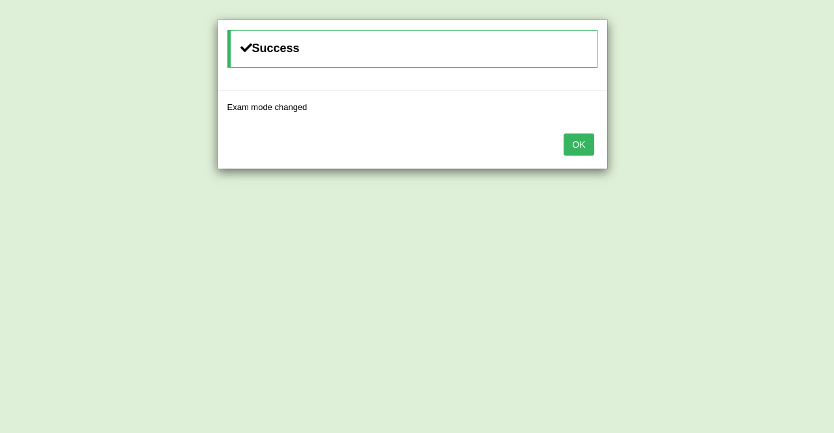
click at [583, 142] on button "OK" at bounding box center [579, 145] width 30 height 22
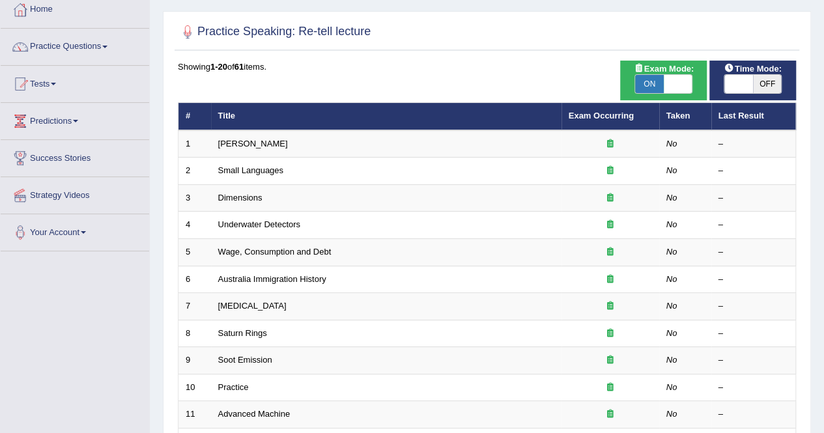
click at [756, 81] on span "OFF" at bounding box center [767, 84] width 29 height 18
checkbox input "true"
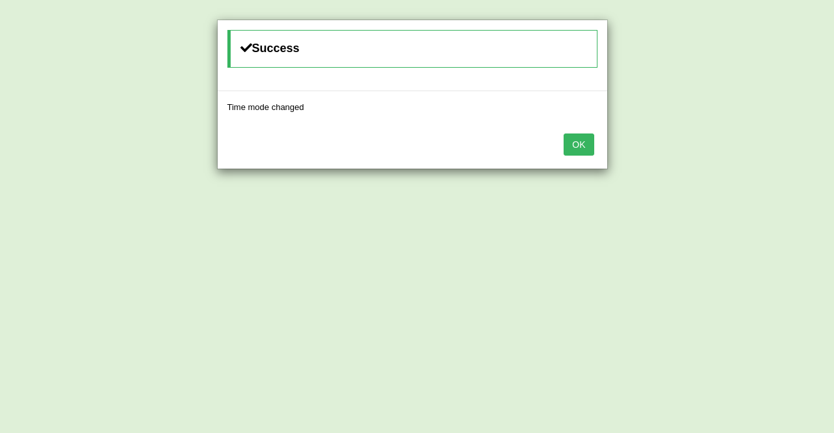
click at [587, 141] on button "OK" at bounding box center [579, 145] width 30 height 22
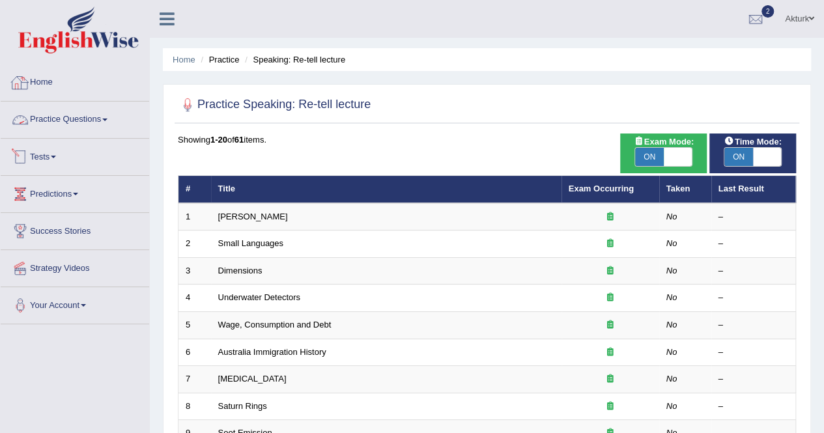
click at [57, 124] on link "Practice Questions" at bounding box center [75, 118] width 149 height 33
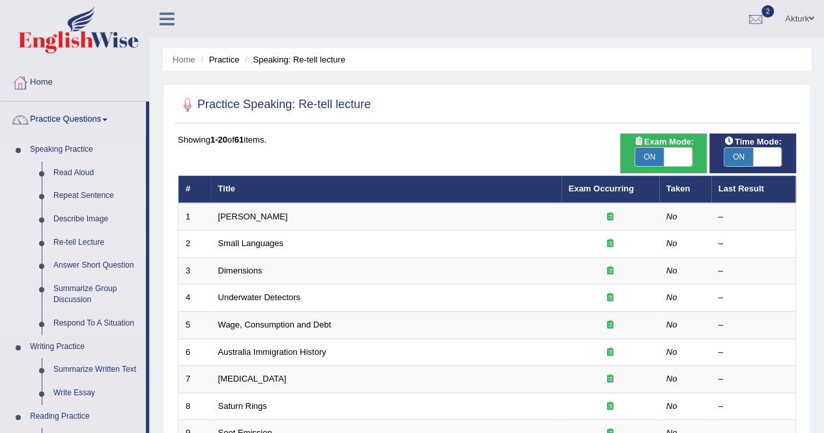
click at [90, 192] on link "Repeat Sentence" at bounding box center [97, 195] width 98 height 23
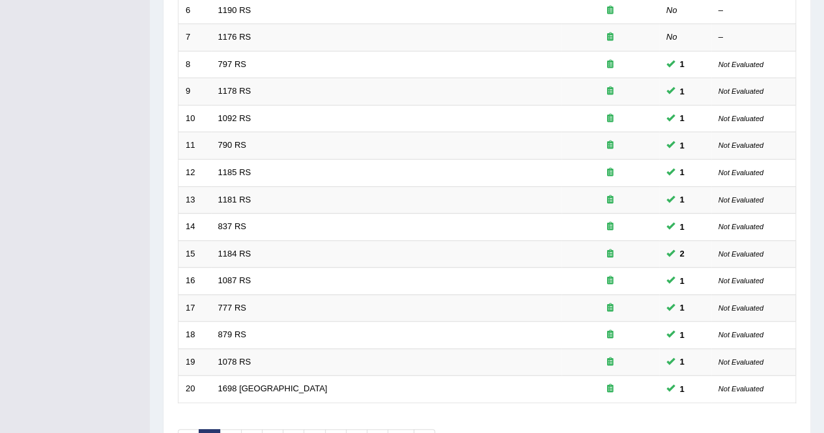
scroll to position [423, 0]
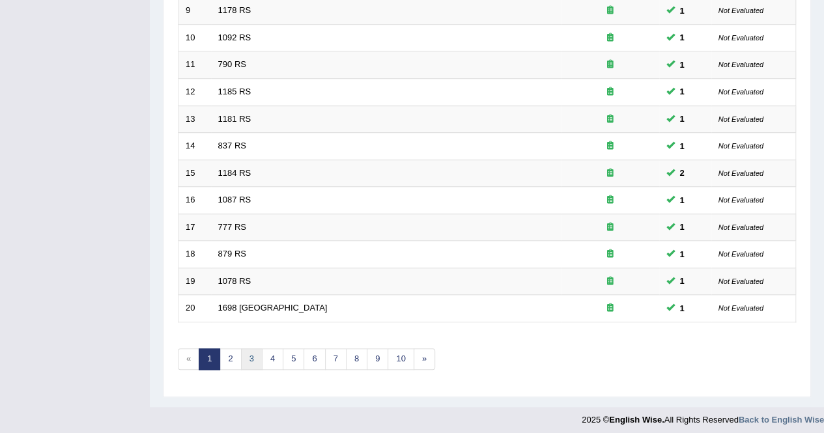
click at [246, 349] on link "3" at bounding box center [252, 360] width 22 height 22
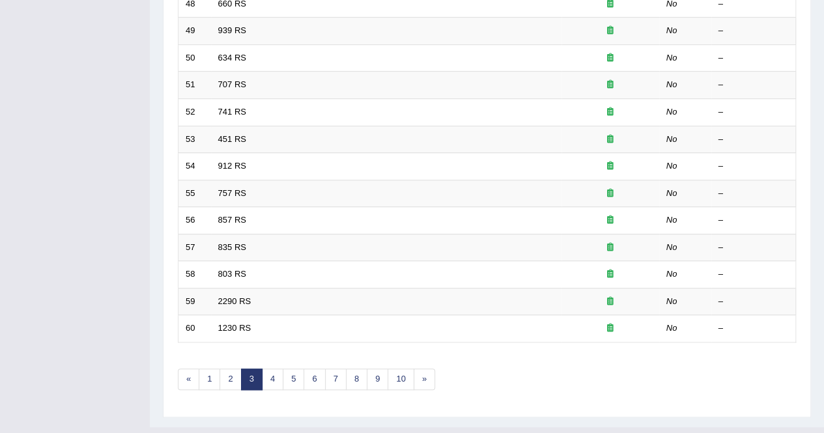
scroll to position [423, 0]
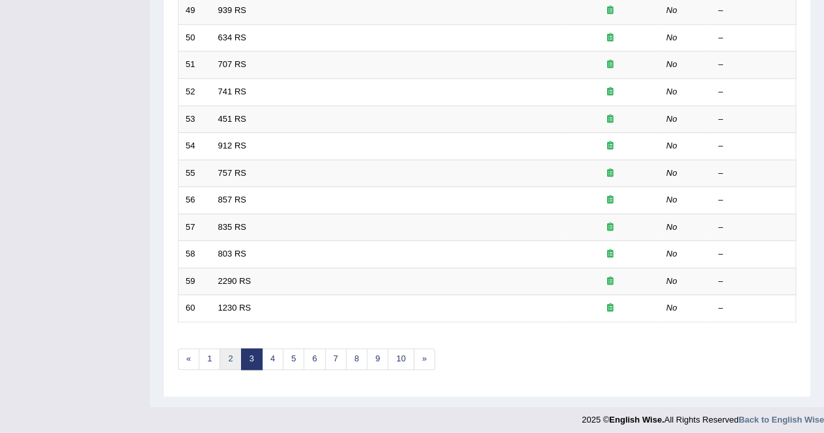
click at [227, 356] on link "2" at bounding box center [231, 360] width 22 height 22
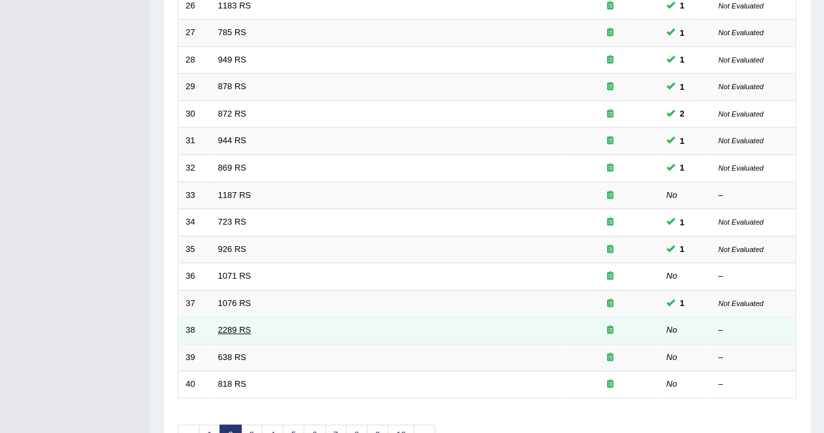
click at [237, 325] on link "2289 RS" at bounding box center [234, 330] width 33 height 10
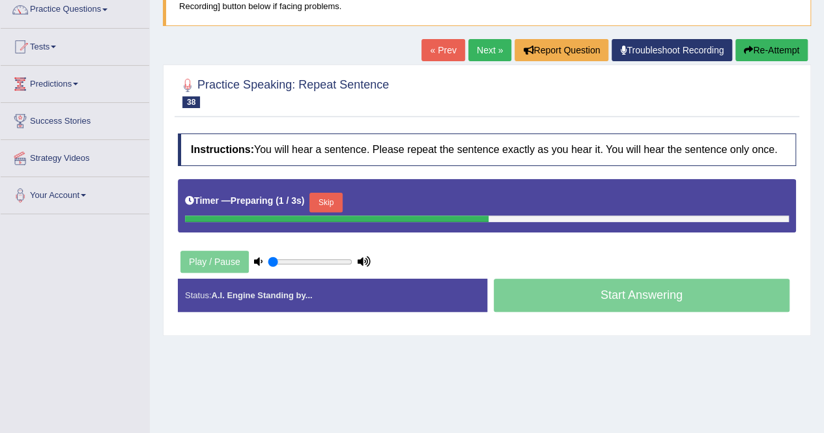
scroll to position [111, 0]
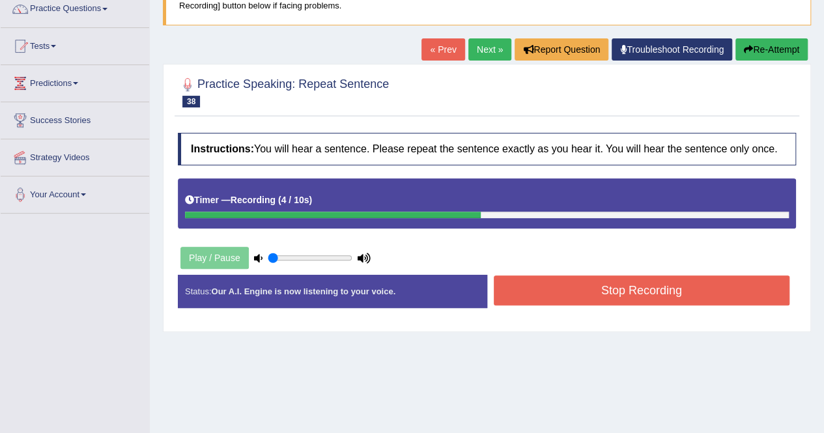
click at [615, 285] on button "Stop Recording" at bounding box center [642, 291] width 297 height 30
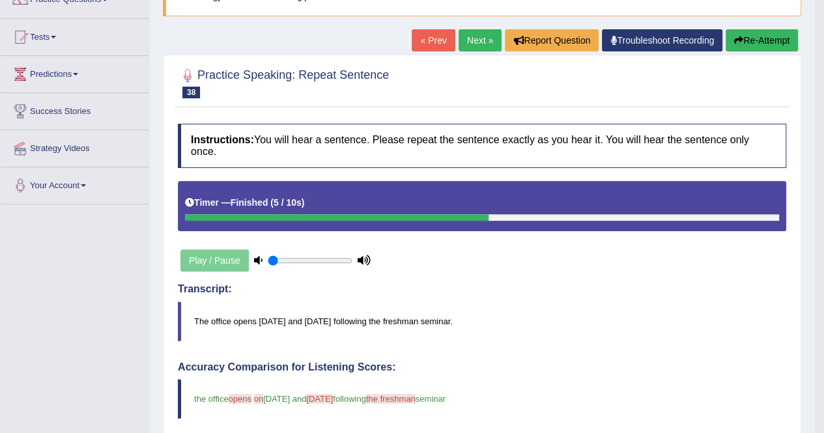
scroll to position [0, 0]
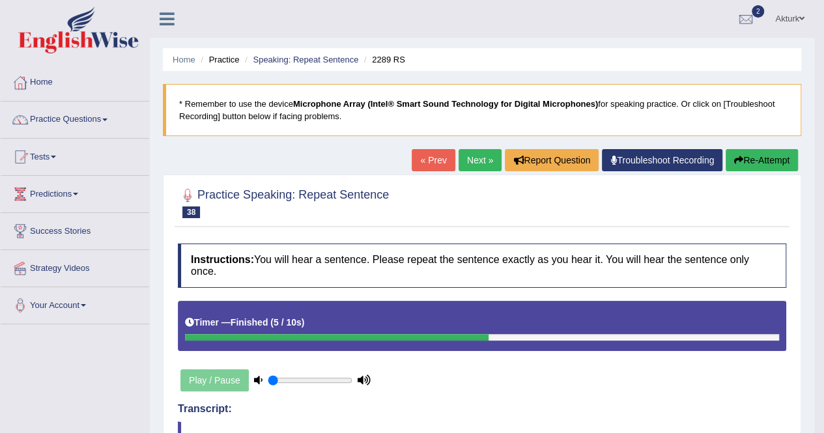
click at [475, 154] on link "Next »" at bounding box center [480, 160] width 43 height 22
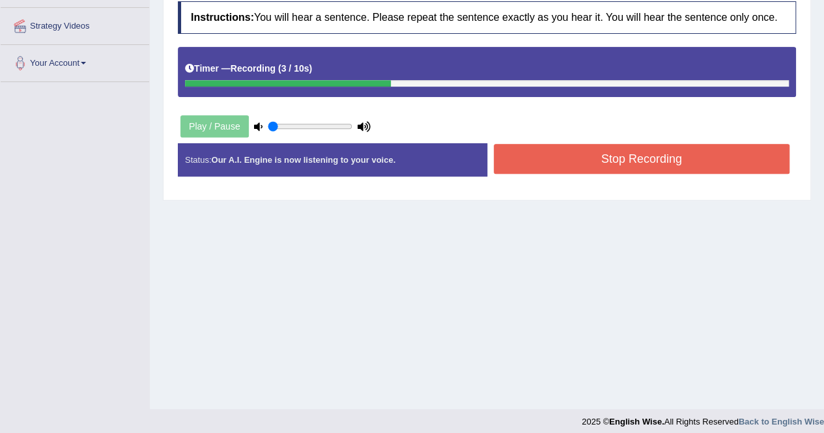
click at [616, 160] on button "Stop Recording" at bounding box center [642, 159] width 297 height 30
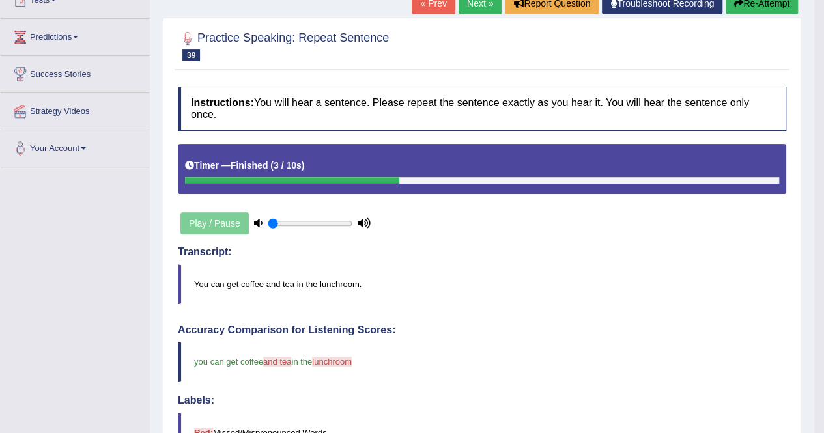
scroll to position [156, 0]
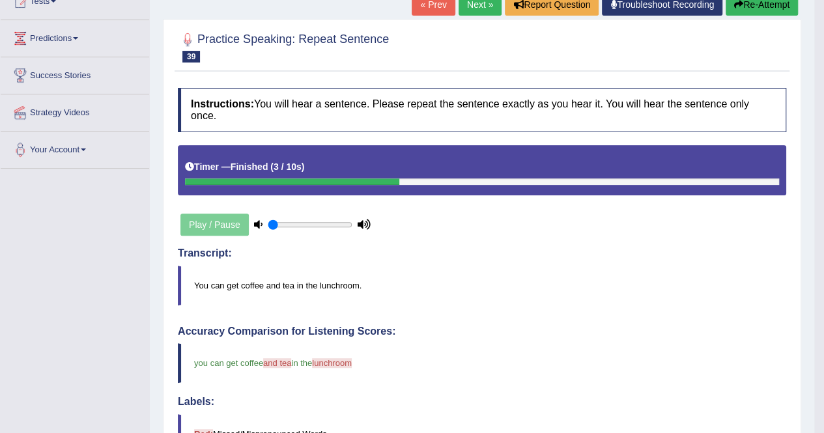
click at [483, 3] on link "Next »" at bounding box center [480, 4] width 43 height 22
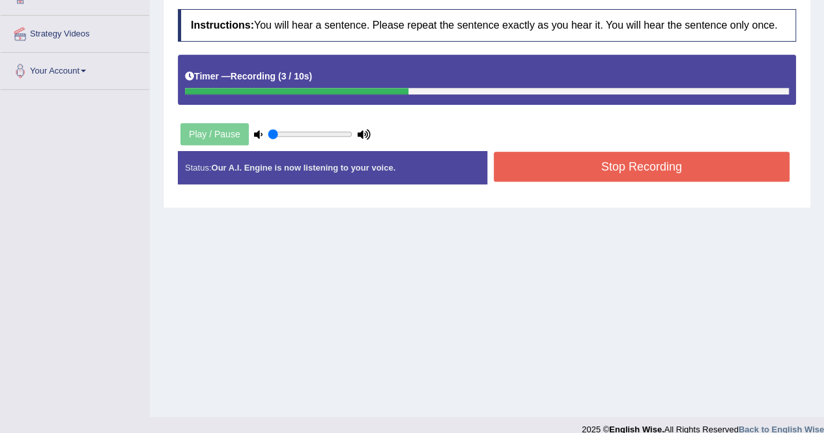
click at [641, 166] on button "Stop Recording" at bounding box center [642, 167] width 297 height 30
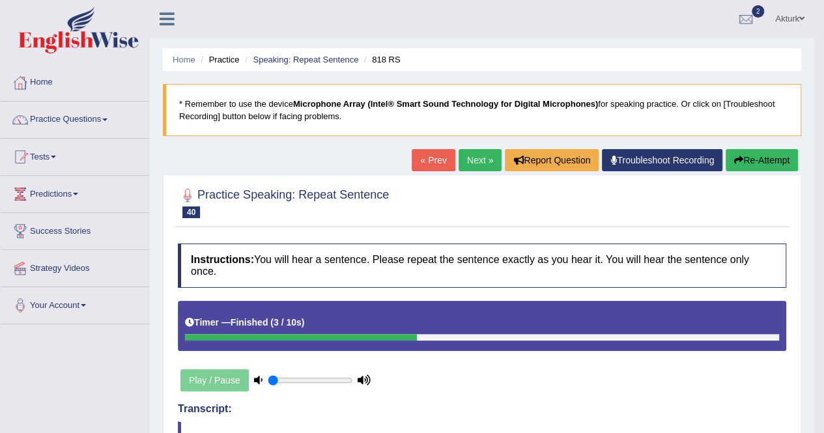
click at [759, 151] on button "Re-Attempt" at bounding box center [762, 160] width 72 height 22
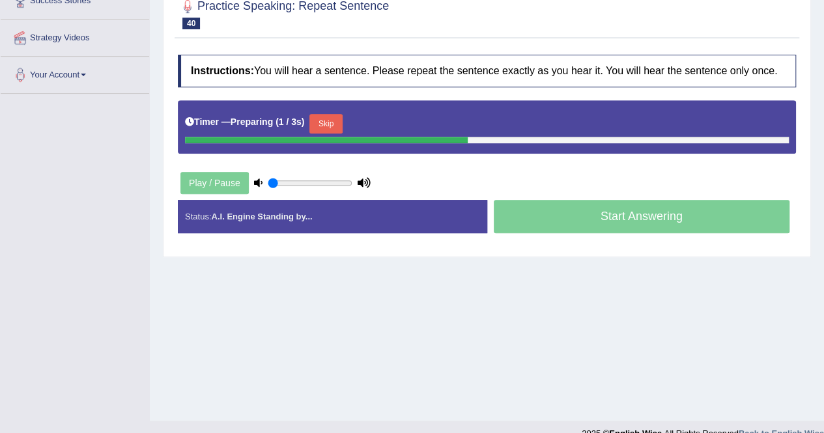
click at [330, 121] on button "Skip" at bounding box center [326, 124] width 33 height 20
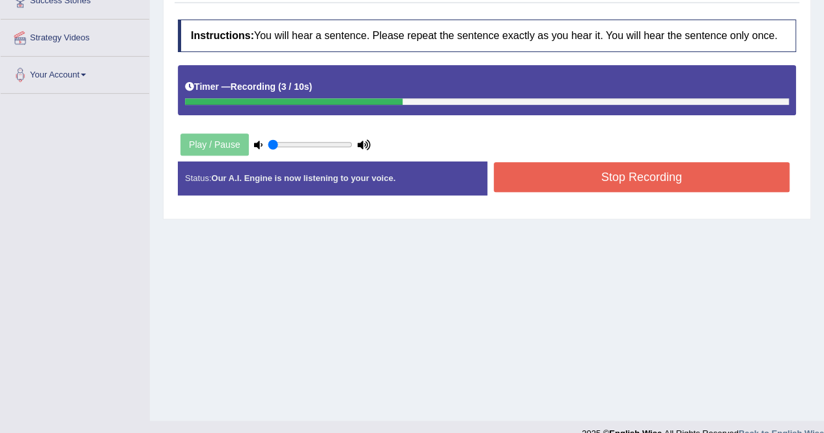
click at [618, 163] on button "Stop Recording" at bounding box center [642, 177] width 297 height 30
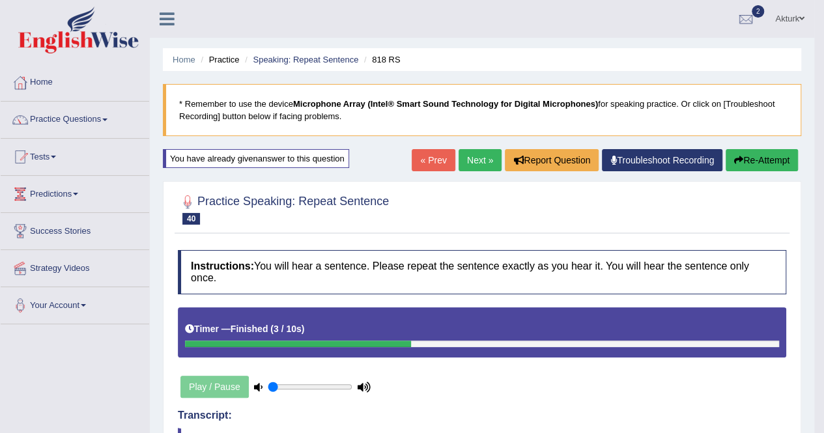
click at [473, 156] on link "Next »" at bounding box center [480, 160] width 43 height 22
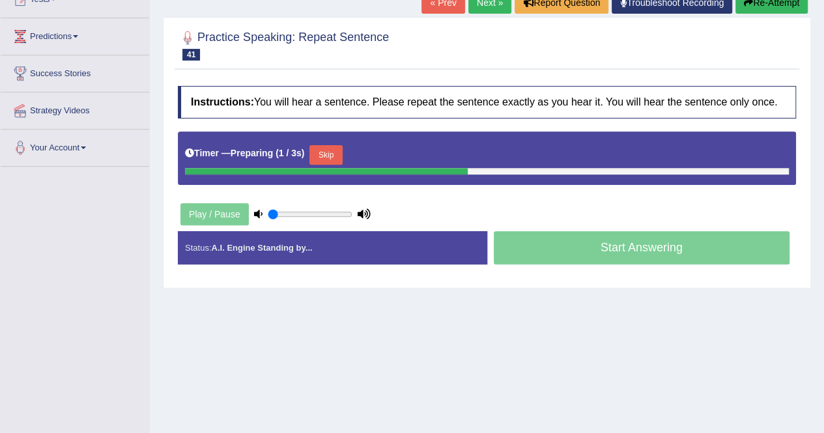
scroll to position [160, 0]
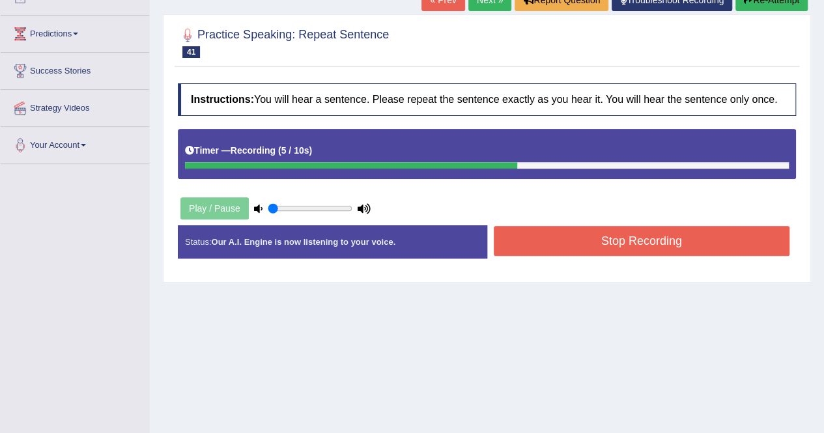
click at [610, 234] on button "Stop Recording" at bounding box center [642, 241] width 297 height 30
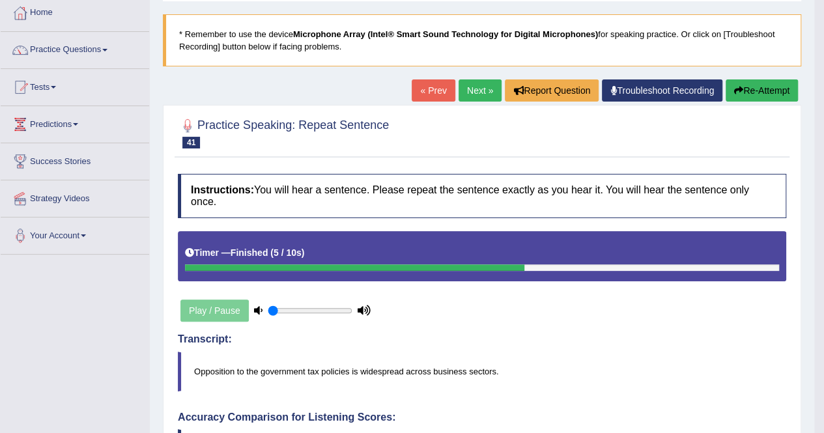
scroll to position [66, 0]
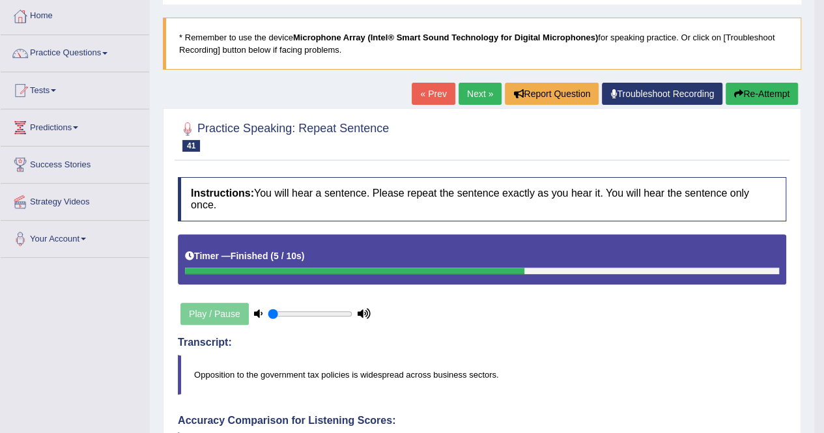
click at [475, 89] on link "Next »" at bounding box center [480, 94] width 43 height 22
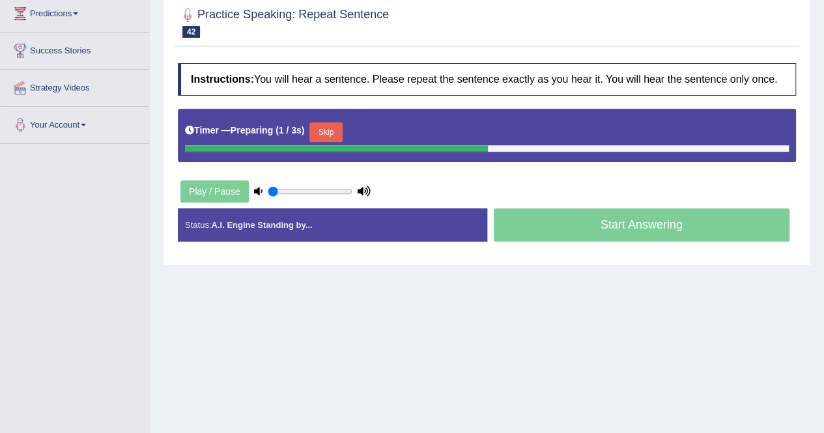
scroll to position [181, 0]
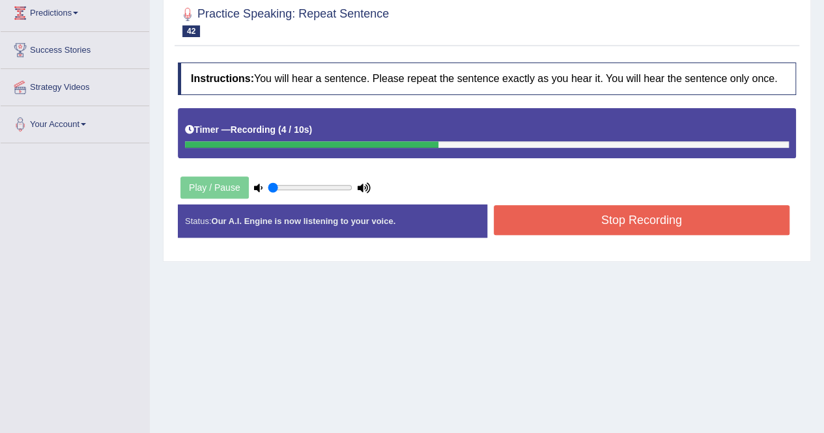
click at [585, 220] on button "Stop Recording" at bounding box center [642, 220] width 297 height 30
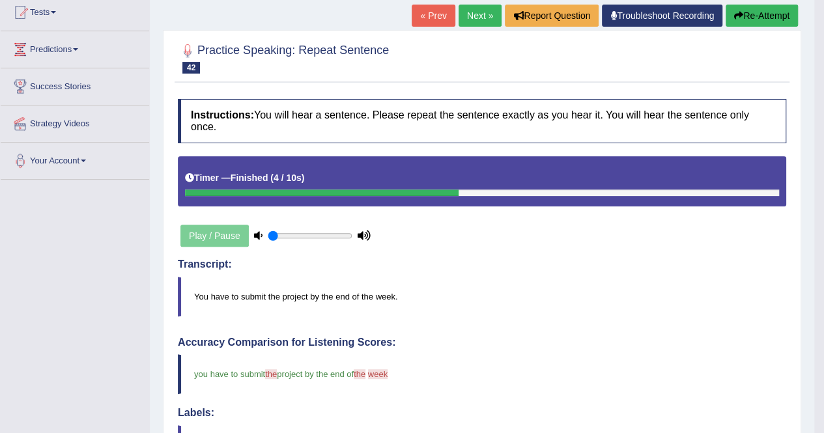
scroll to position [0, 0]
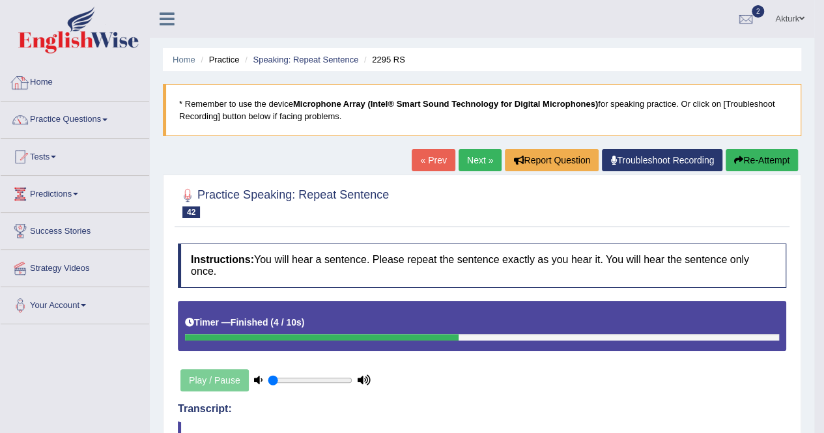
click at [26, 83] on div at bounding box center [20, 83] width 20 height 20
